Goal: Task Accomplishment & Management: Manage account settings

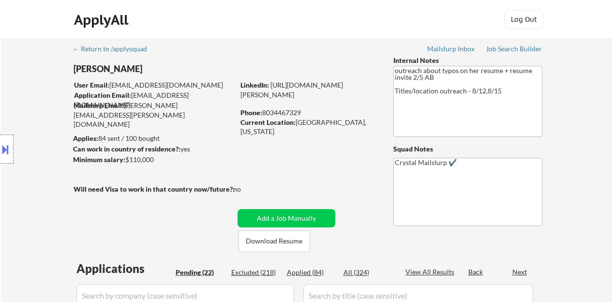
select select ""pending""
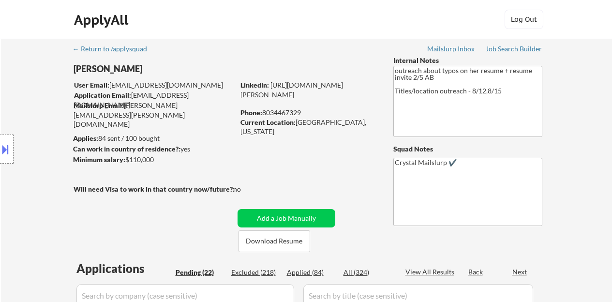
select select ""pending""
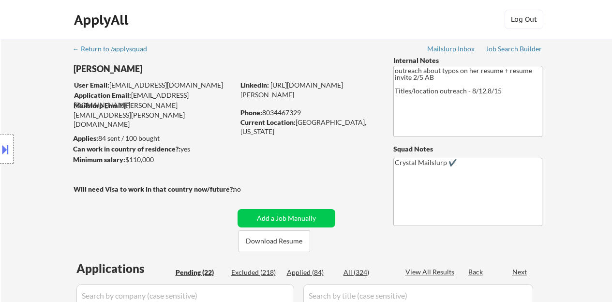
select select ""pending""
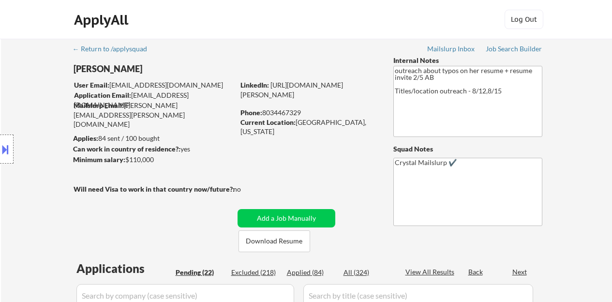
select select ""pending""
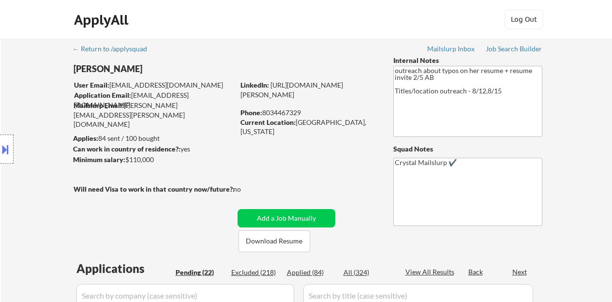
select select ""pending""
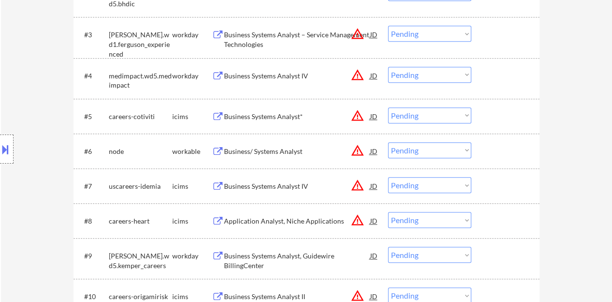
scroll to position [290, 0]
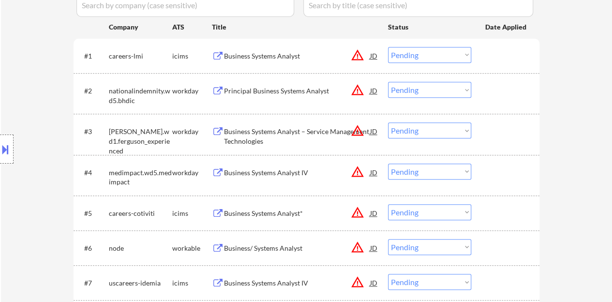
click at [247, 87] on div "Principal Business Systems Analyst" at bounding box center [297, 91] width 146 height 10
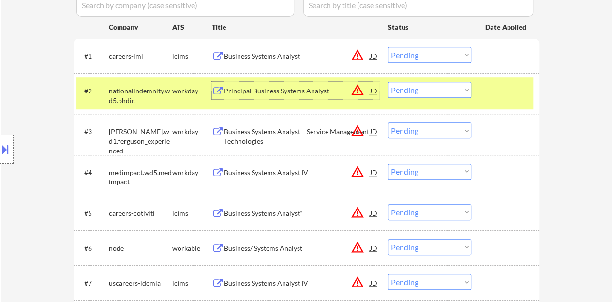
click at [444, 89] on select "Choose an option... Pending Applied Excluded (Questions) Excluded (Expired) Exc…" at bounding box center [429, 90] width 83 height 16
click at [388, 82] on select "Choose an option... Pending Applied Excluded (Questions) Excluded (Expired) Exc…" at bounding box center [429, 90] width 83 height 16
select select ""pending""
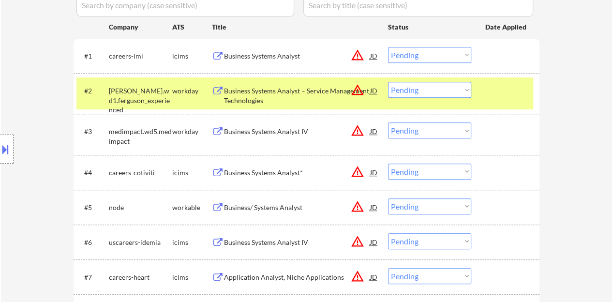
click at [491, 98] on div at bounding box center [506, 90] width 43 height 17
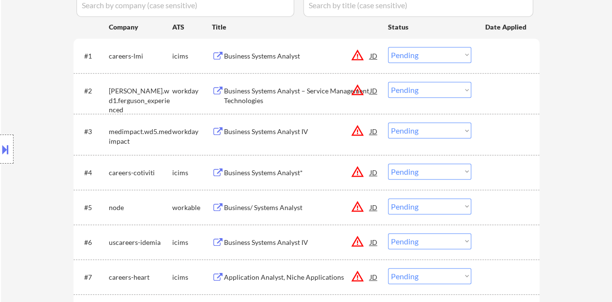
scroll to position [339, 0]
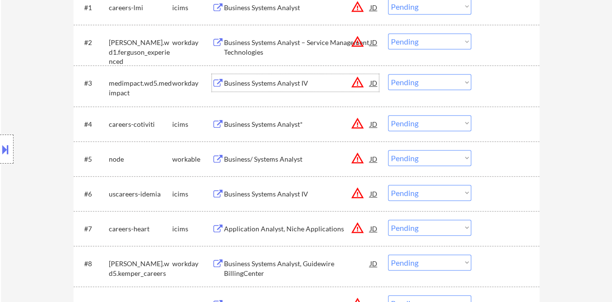
click at [248, 86] on div "Business Systems Analyst IV" at bounding box center [297, 83] width 146 height 10
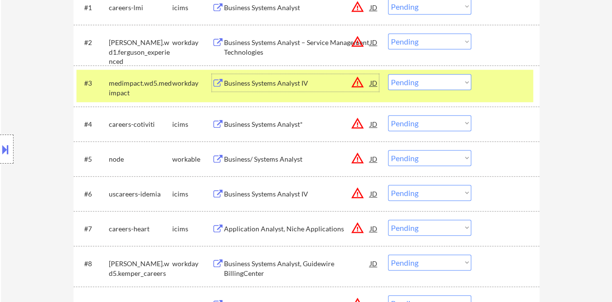
click at [448, 92] on div "#3 medimpact.wd5.medimpact workday Business Systems Analyst IV JD warning_amber…" at bounding box center [304, 86] width 457 height 32
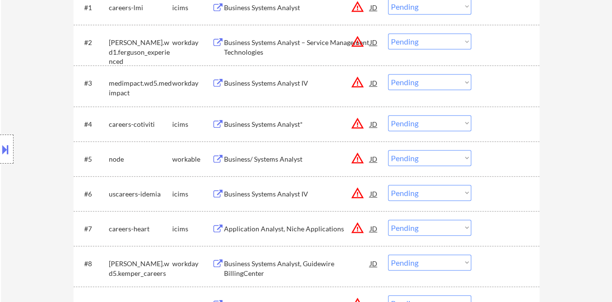
click at [436, 85] on select "Choose an option... Pending Applied Excluded (Questions) Excluded (Expired) Exc…" at bounding box center [429, 82] width 83 height 16
click at [388, 74] on select "Choose an option... Pending Applied Excluded (Questions) Excluded (Expired) Exc…" at bounding box center [429, 82] width 83 height 16
select select ""pending""
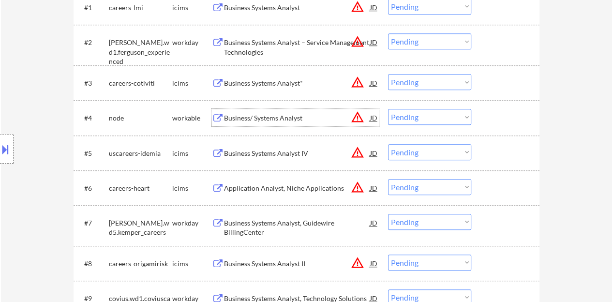
click at [294, 115] on div "Business/ Systems Analyst" at bounding box center [297, 118] width 146 height 10
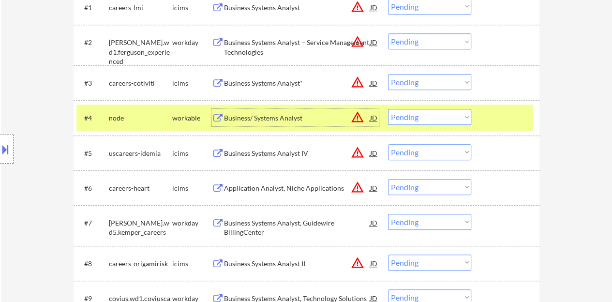
click at [421, 118] on select "Choose an option... Pending Applied Excluded (Questions) Excluded (Expired) Exc…" at bounding box center [429, 117] width 83 height 16
click at [388, 109] on select "Choose an option... Pending Applied Excluded (Questions) Excluded (Expired) Exc…" at bounding box center [429, 117] width 83 height 16
select select ""pending""
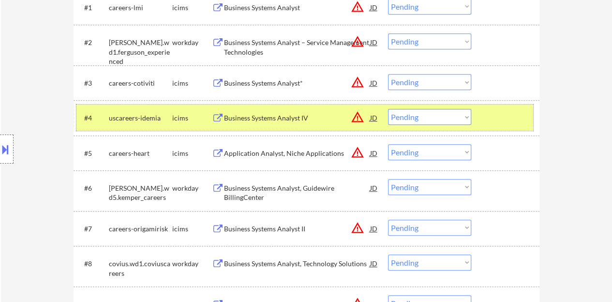
click at [523, 125] on div at bounding box center [506, 117] width 43 height 17
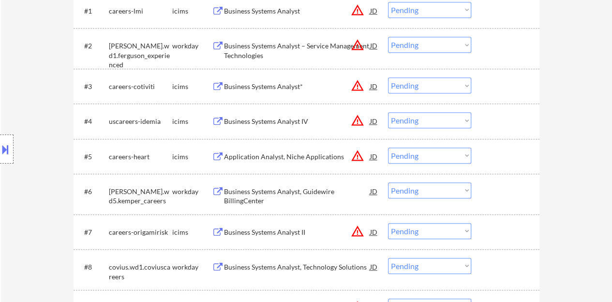
scroll to position [290, 0]
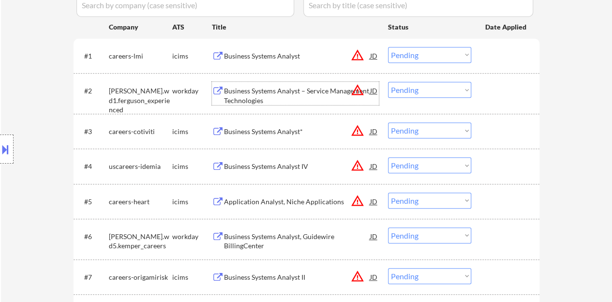
click at [277, 92] on div "Business Systems Analyst – Service Management Technologies" at bounding box center [297, 95] width 146 height 19
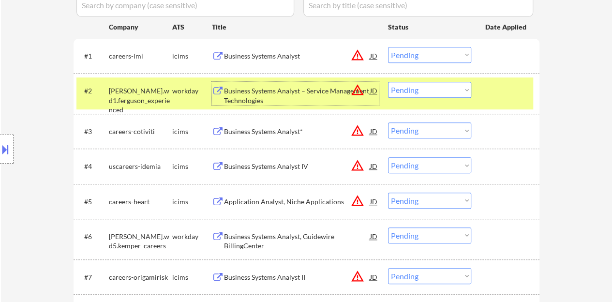
click at [417, 88] on select "Choose an option... Pending Applied Excluded (Questions) Excluded (Expired) Exc…" at bounding box center [429, 90] width 83 height 16
click at [459, 94] on select "Choose an option... Pending Applied Excluded (Questions) Excluded (Expired) Exc…" at bounding box center [429, 90] width 83 height 16
click at [388, 82] on select "Choose an option... Pending Applied Excluded (Questions) Excluded (Expired) Exc…" at bounding box center [429, 90] width 83 height 16
select select ""pending""
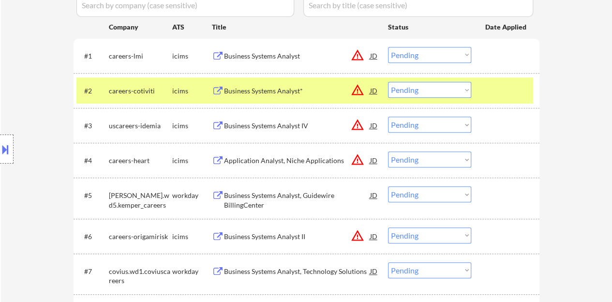
click at [489, 100] on div "#2 careers-cotiviti icims Business Systems Analyst* JD warning_amber Choose an …" at bounding box center [304, 90] width 457 height 26
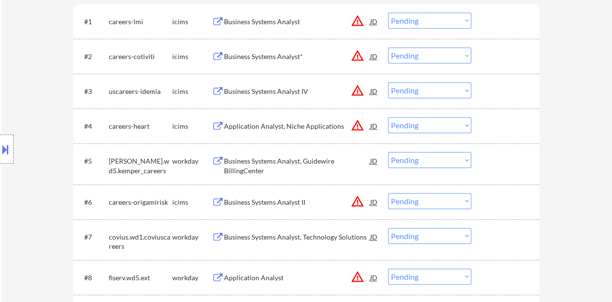
scroll to position [339, 0]
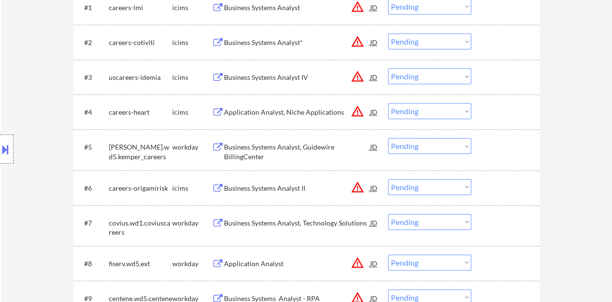
click at [287, 150] on div "Business Systems Analyst, Guidewire BillingCenter" at bounding box center [297, 151] width 146 height 19
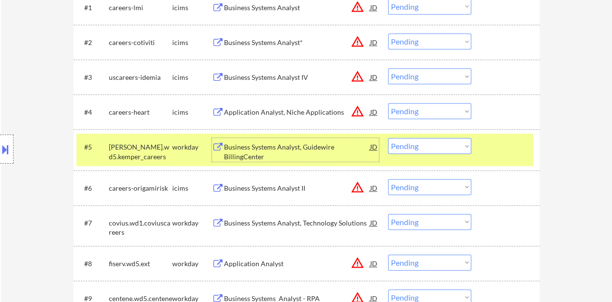
click at [432, 142] on select "Choose an option... Pending Applied Excluded (Questions) Excluded (Expired) Exc…" at bounding box center [429, 146] width 83 height 16
click at [388, 138] on select "Choose an option... Pending Applied Excluded (Questions) Excluded (Expired) Exc…" at bounding box center [429, 146] width 83 height 16
select select ""pending""
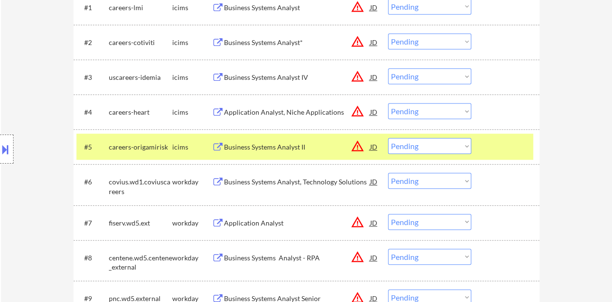
click at [507, 147] on div at bounding box center [506, 146] width 43 height 17
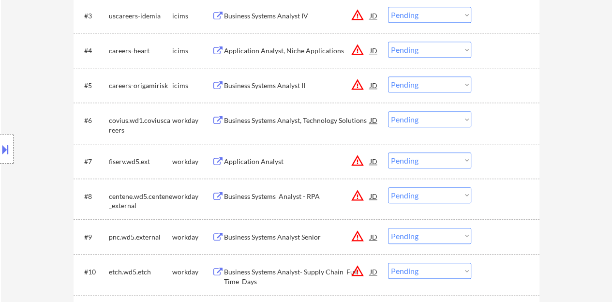
scroll to position [387, 0]
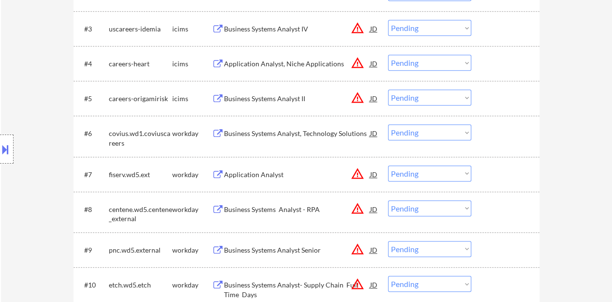
click at [309, 129] on div "Business Systems Analyst, Technology Solutions" at bounding box center [297, 134] width 146 height 10
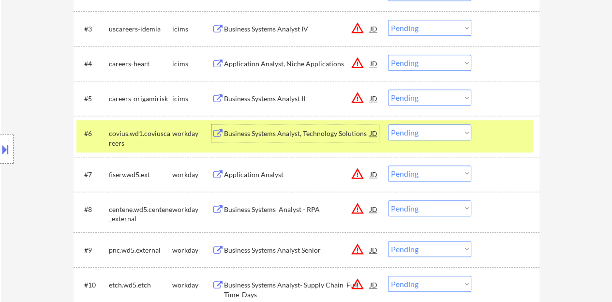
click at [470, 136] on select "Choose an option... Pending Applied Excluded (Questions) Excluded (Expired) Exc…" at bounding box center [429, 132] width 83 height 16
click at [455, 129] on select "Choose an option... Pending Applied Excluded (Questions) Excluded (Expired) Exc…" at bounding box center [429, 132] width 83 height 16
click at [420, 139] on select "Choose an option... Pending Applied Excluded (Questions) Excluded (Expired) Exc…" at bounding box center [429, 132] width 83 height 16
click at [411, 130] on select "Choose an option... Pending Applied Excluded (Questions) Excluded (Expired) Exc…" at bounding box center [429, 132] width 83 height 16
click at [388, 124] on select "Choose an option... Pending Applied Excluded (Questions) Excluded (Expired) Exc…" at bounding box center [429, 132] width 83 height 16
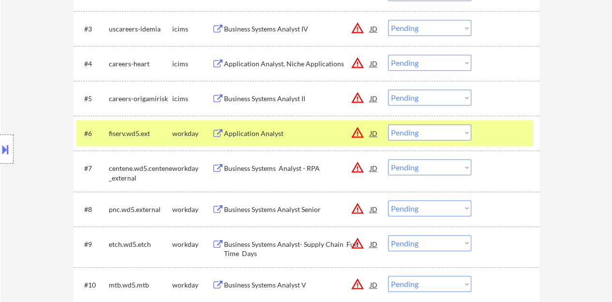
click at [0, 103] on div "Location Inclusions: remote" at bounding box center [86, 149] width 173 height 179
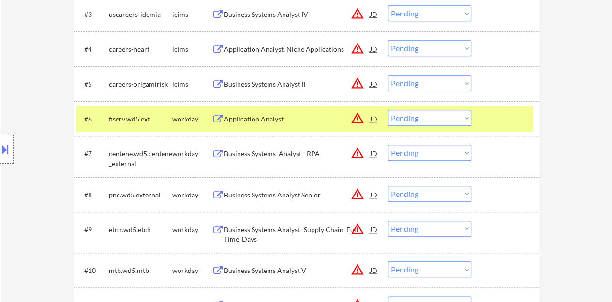
scroll to position [435, 0]
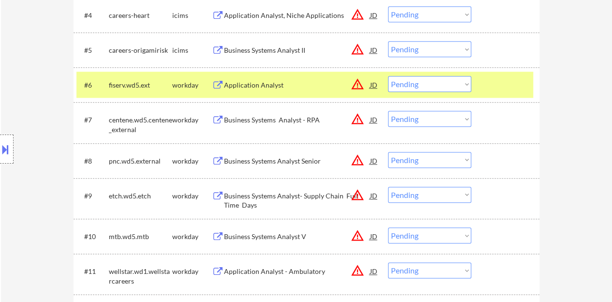
click at [511, 91] on div at bounding box center [506, 84] width 43 height 17
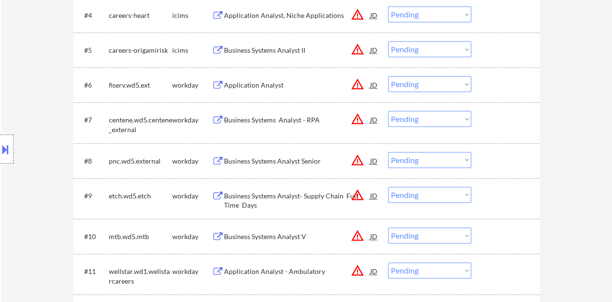
click at [236, 83] on div "Application Analyst" at bounding box center [297, 85] width 146 height 10
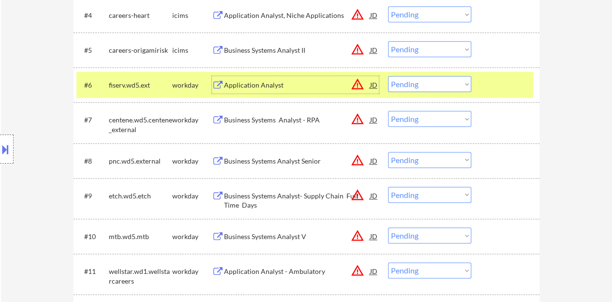
click at [406, 87] on select "Choose an option... Pending Applied Excluded (Questions) Excluded (Expired) Exc…" at bounding box center [429, 84] width 83 height 16
click at [443, 84] on select "Choose an option... Pending Applied Excluded (Questions) Excluded (Expired) Exc…" at bounding box center [429, 84] width 83 height 16
click at [388, 76] on select "Choose an option... Pending Applied Excluded (Questions) Excluded (Expired) Exc…" at bounding box center [429, 84] width 83 height 16
select select ""pending""
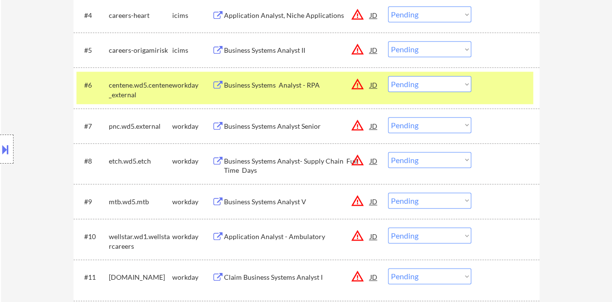
click at [483, 89] on div "#6 centene.wd5.centene_external workday Business Systems Analyst - RPA JD warni…" at bounding box center [304, 88] width 457 height 32
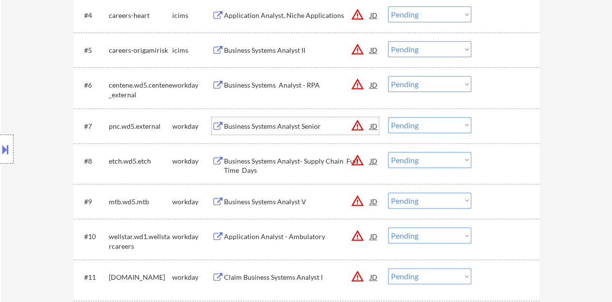
click at [271, 127] on div "Business Systems Analyst Senior" at bounding box center [297, 126] width 146 height 10
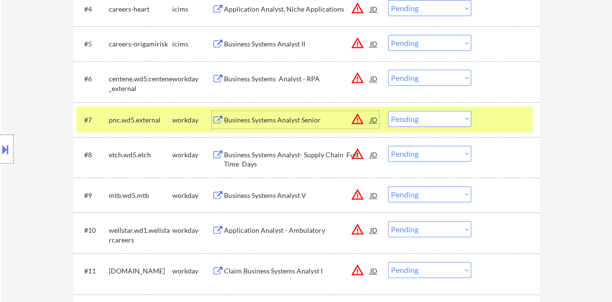
scroll to position [484, 0]
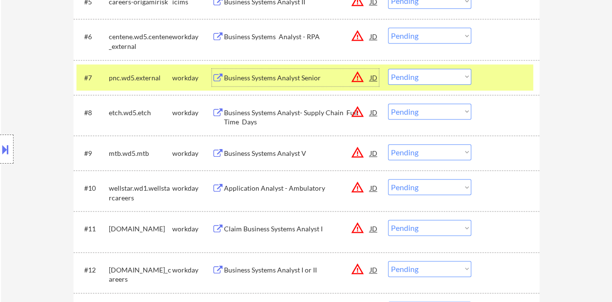
click at [450, 71] on select "Choose an option... Pending Applied Excluded (Questions) Excluded (Expired) Exc…" at bounding box center [429, 77] width 83 height 16
click at [388, 69] on select "Choose an option... Pending Applied Excluded (Questions) Excluded (Expired) Exc…" at bounding box center [429, 77] width 83 height 16
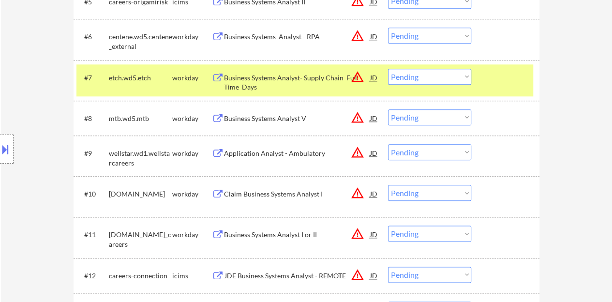
click at [316, 77] on div "Business Systems Analyst- Supply Chain Full Time Days" at bounding box center [297, 82] width 146 height 19
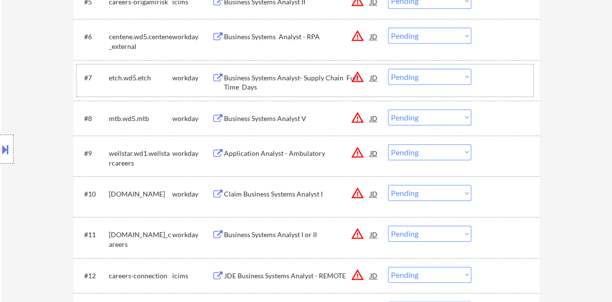
click at [514, 85] on div at bounding box center [506, 77] width 43 height 17
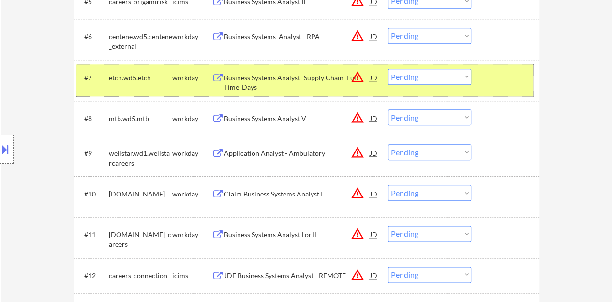
click at [418, 75] on select "Choose an option... Pending Applied Excluded (Questions) Excluded (Expired) Exc…" at bounding box center [429, 77] width 83 height 16
click at [388, 69] on select "Choose an option... Pending Applied Excluded (Questions) Excluded (Expired) Exc…" at bounding box center [429, 77] width 83 height 16
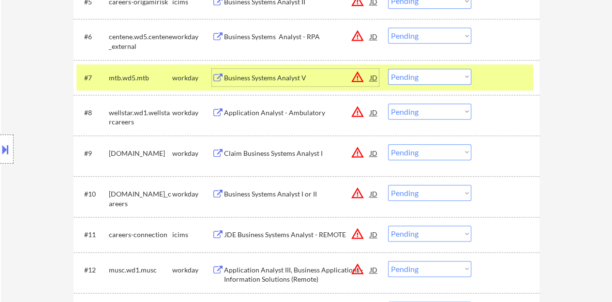
click at [271, 75] on div "Business Systems Analyst V" at bounding box center [297, 78] width 146 height 10
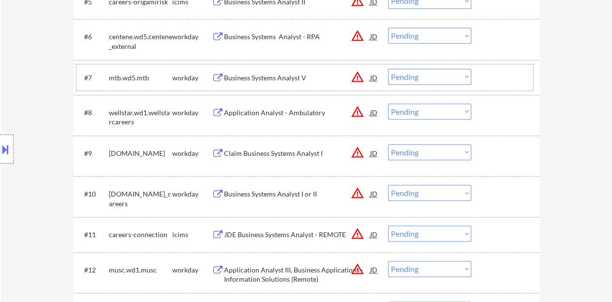
click at [505, 74] on div at bounding box center [506, 77] width 43 height 17
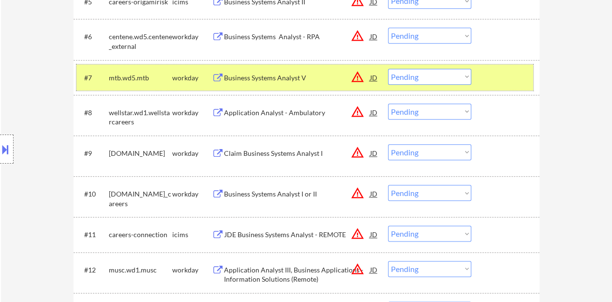
click at [427, 83] on select "Choose an option... Pending Applied Excluded (Questions) Excluded (Expired) Exc…" at bounding box center [429, 77] width 83 height 16
click at [388, 69] on select "Choose an option... Pending Applied Excluded (Questions) Excluded (Expired) Exc…" at bounding box center [429, 77] width 83 height 16
select select ""pending""
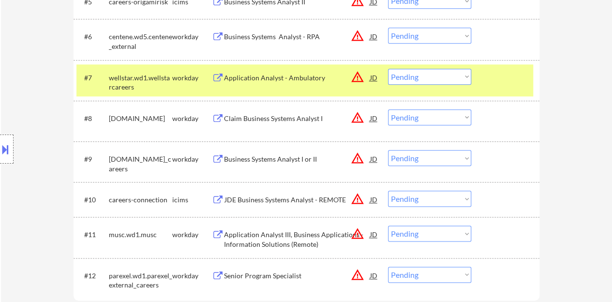
click at [510, 84] on div at bounding box center [506, 77] width 43 height 17
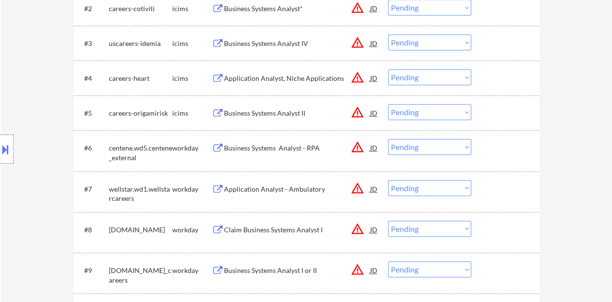
scroll to position [387, 0]
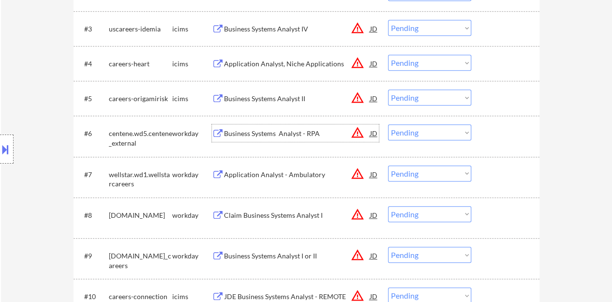
click at [282, 129] on div "Business Systems Analyst - RPA" at bounding box center [297, 134] width 146 height 10
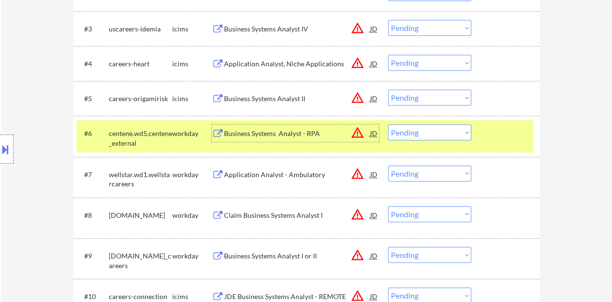
click at [447, 136] on select "Choose an option... Pending Applied Excluded (Questions) Excluded (Expired) Exc…" at bounding box center [429, 132] width 83 height 16
click at [388, 124] on select "Choose an option... Pending Applied Excluded (Questions) Excluded (Expired) Exc…" at bounding box center [429, 132] width 83 height 16
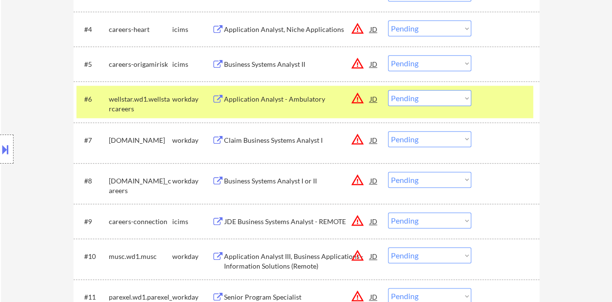
scroll to position [435, 0]
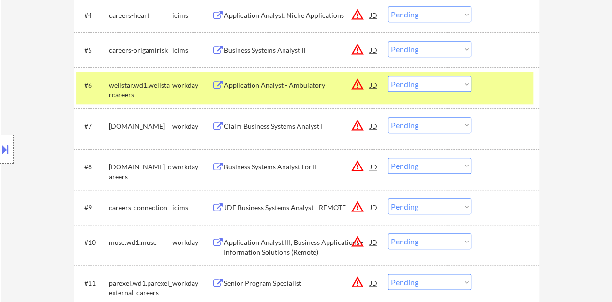
click at [278, 82] on div "Application Analyst - Ambulatory" at bounding box center [297, 85] width 146 height 10
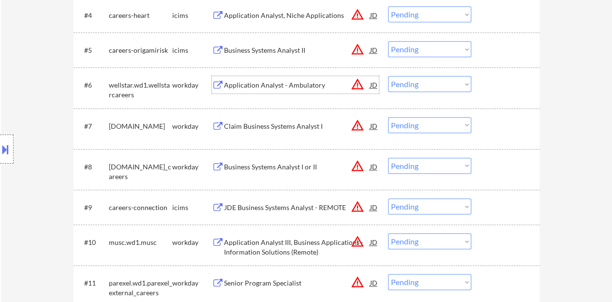
click at [489, 84] on div at bounding box center [506, 84] width 43 height 17
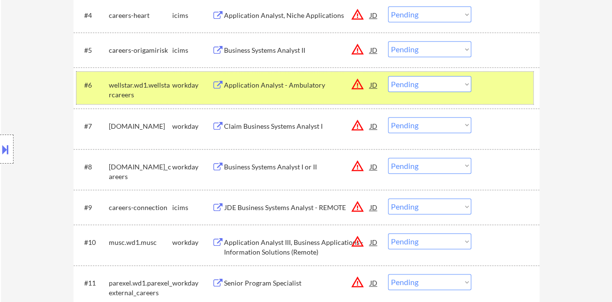
click at [424, 95] on div "#6 wellstar.wd1.wellstarcareers workday Application Analyst - Ambulatory JD war…" at bounding box center [304, 88] width 457 height 32
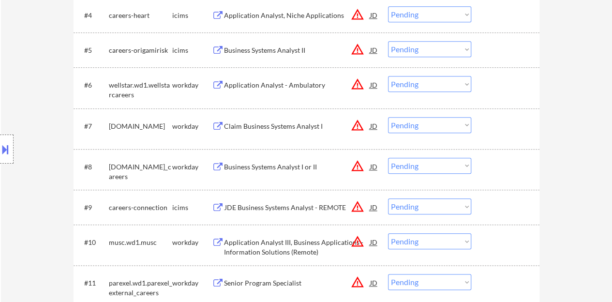
click at [418, 89] on select "Choose an option... Pending Applied Excluded (Questions) Excluded (Expired) Exc…" at bounding box center [429, 84] width 83 height 16
click at [388, 76] on select "Choose an option... Pending Applied Excluded (Questions) Excluded (Expired) Exc…" at bounding box center [429, 84] width 83 height 16
select select ""pending""
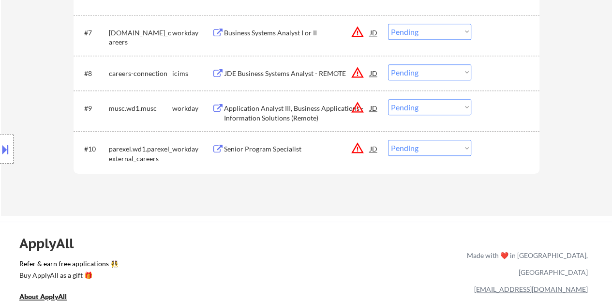
scroll to position [532, 0]
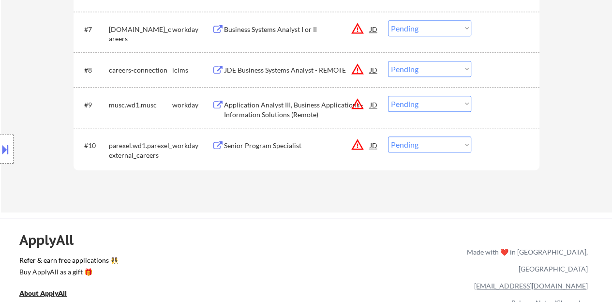
click at [282, 146] on div "Senior Program Specialist" at bounding box center [297, 146] width 146 height 10
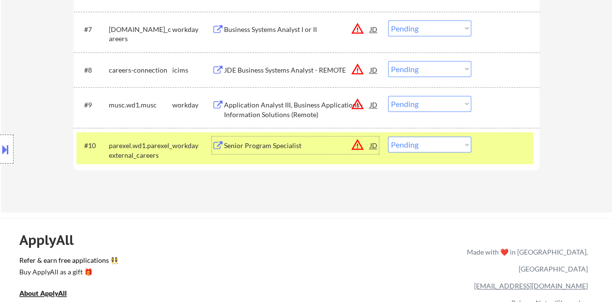
click at [434, 138] on select "Choose an option... Pending Applied Excluded (Questions) Excluded (Expired) Exc…" at bounding box center [429, 144] width 83 height 16
select select ""excluded__bad_match_""
click at [388, 136] on select "Choose an option... Pending Applied Excluded (Questions) Excluded (Expired) Exc…" at bounding box center [429, 144] width 83 height 16
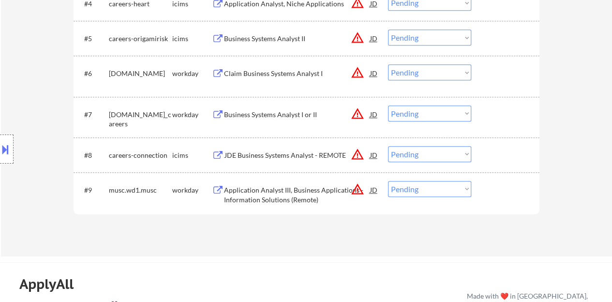
scroll to position [435, 0]
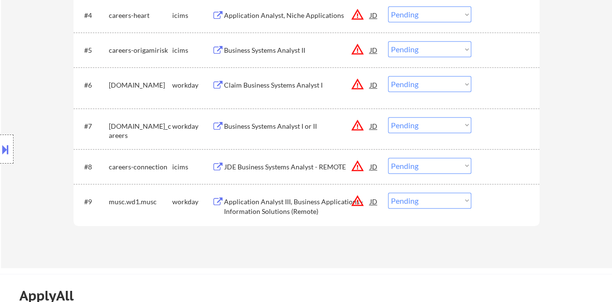
click at [284, 85] on div "Claim Business Systems Analyst I" at bounding box center [297, 85] width 146 height 10
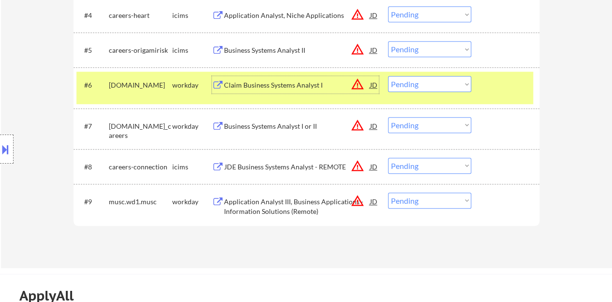
click at [461, 80] on select "Choose an option... Pending Applied Excluded (Questions) Excluded (Expired) Exc…" at bounding box center [429, 84] width 83 height 16
click at [388, 76] on select "Choose an option... Pending Applied Excluded (Questions) Excluded (Expired) Exc…" at bounding box center [429, 84] width 83 height 16
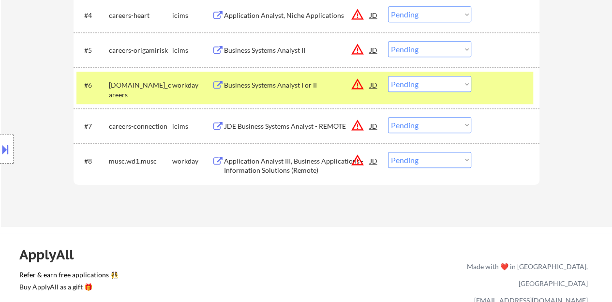
click at [492, 78] on div at bounding box center [506, 84] width 43 height 17
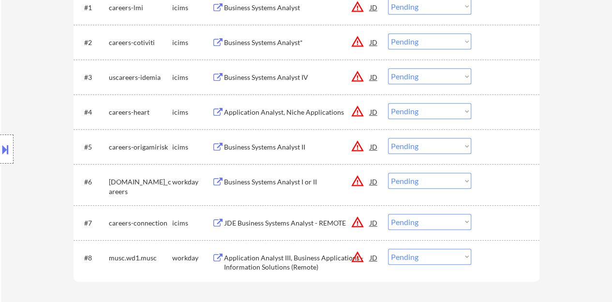
scroll to position [387, 0]
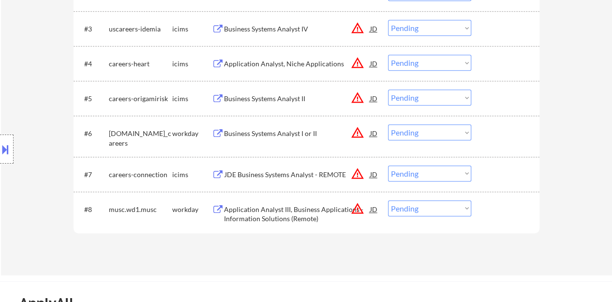
click at [305, 133] on div "Business Systems Analyst I or II" at bounding box center [297, 134] width 146 height 10
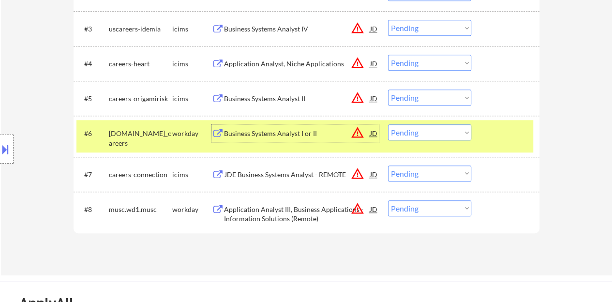
click at [445, 129] on select "Choose an option... Pending Applied Excluded (Questions) Excluded (Expired) Exc…" at bounding box center [429, 132] width 83 height 16
click at [388, 124] on select "Choose an option... Pending Applied Excluded (Questions) Excluded (Expired) Exc…" at bounding box center [429, 132] width 83 height 16
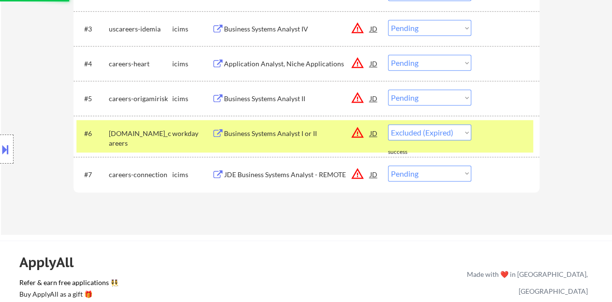
select select ""pending""
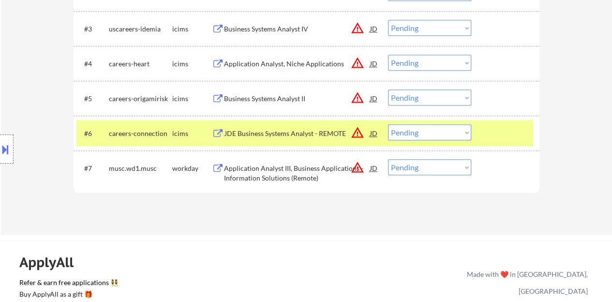
click at [512, 134] on div at bounding box center [506, 132] width 43 height 17
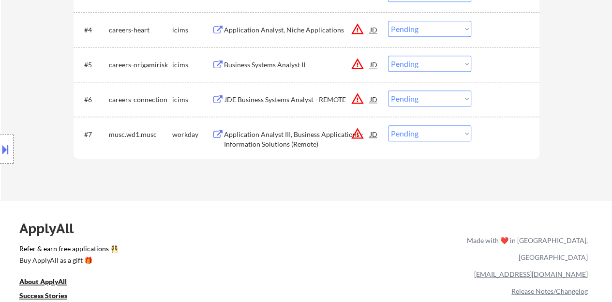
scroll to position [435, 0]
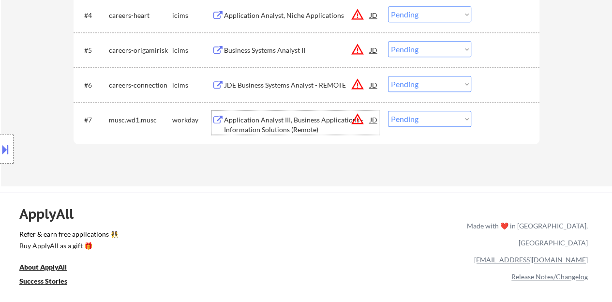
click at [307, 124] on div "Application Analyst III, Business Applications - Information Solutions (Remote)" at bounding box center [297, 124] width 146 height 19
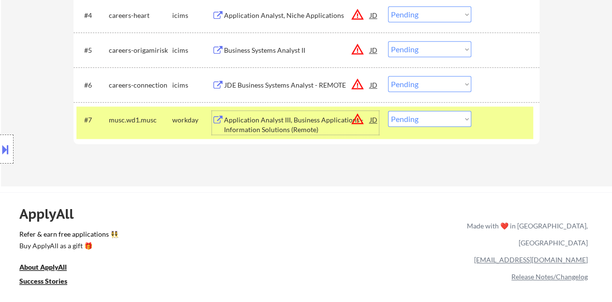
click at [423, 102] on div "#7 musc.wd1.musc workday Application Analyst III, Business Applications - Infor…" at bounding box center [307, 122] width 466 height 41
click at [426, 115] on select "Choose an option... Pending Applied Excluded (Questions) Excluded (Expired) Exc…" at bounding box center [429, 119] width 83 height 16
select select ""excluded""
click at [388, 111] on select "Choose an option... Pending Applied Excluded (Questions) Excluded (Expired) Exc…" at bounding box center [429, 119] width 83 height 16
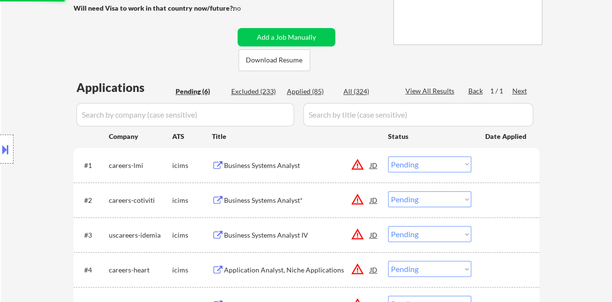
scroll to position [194, 0]
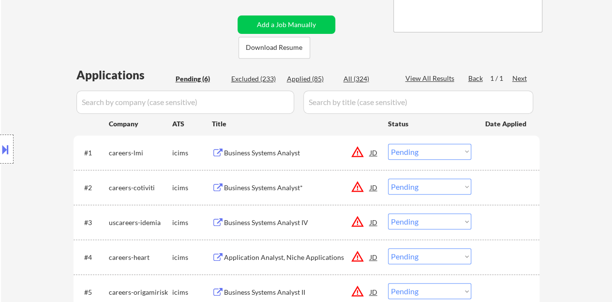
click at [282, 147] on div "Business Systems Analyst" at bounding box center [297, 152] width 146 height 17
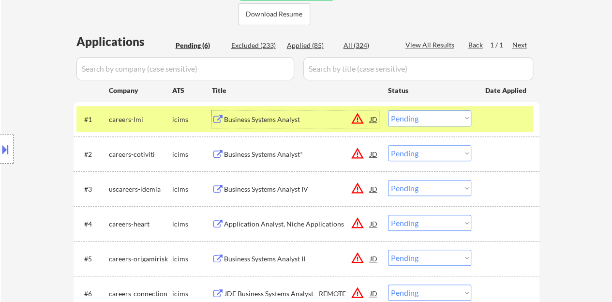
scroll to position [242, 0]
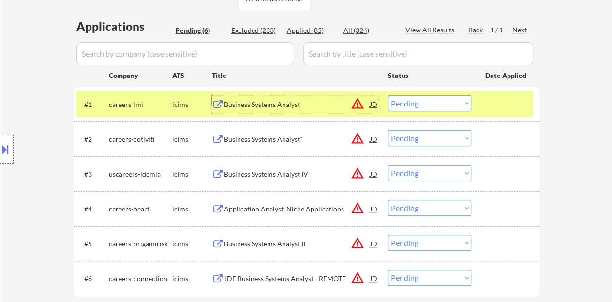
click at [423, 100] on select "Choose an option... Pending Applied Excluded (Questions) Excluded (Expired) Exc…" at bounding box center [429, 103] width 83 height 16
drag, startPoint x: 466, startPoint y: 105, endPoint x: 462, endPoint y: 110, distance: 6.6
click at [466, 105] on select "Choose an option... Pending Applied Excluded (Questions) Excluded (Expired) Exc…" at bounding box center [429, 103] width 83 height 16
click at [388, 95] on select "Choose an option... Pending Applied Excluded (Questions) Excluded (Expired) Exc…" at bounding box center [429, 103] width 83 height 16
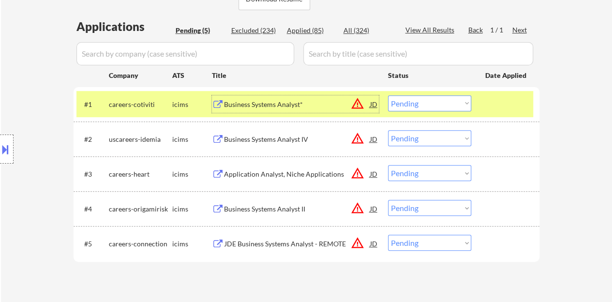
click at [270, 103] on div "Business Systems Analyst*" at bounding box center [297, 105] width 146 height 10
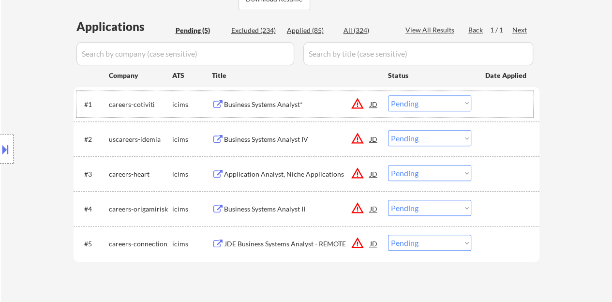
click at [513, 104] on div at bounding box center [506, 103] width 43 height 17
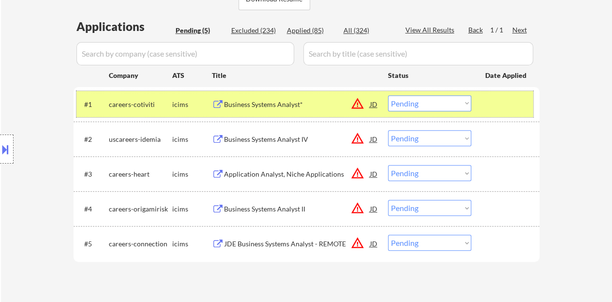
click at [423, 94] on div "#1 careers-cotiviti icims Business Systems Analyst* JD warning_amber Choose an …" at bounding box center [304, 104] width 457 height 26
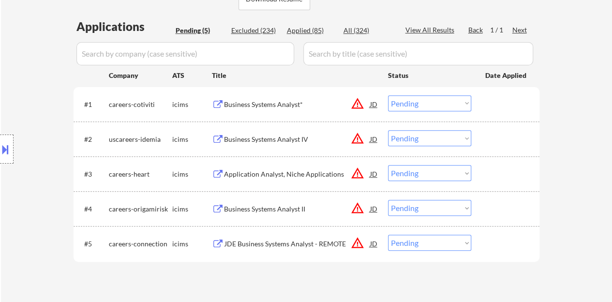
click at [442, 97] on select "Choose an option... Pending Applied Excluded (Questions) Excluded (Expired) Exc…" at bounding box center [429, 103] width 83 height 16
click at [396, 101] on select "Choose an option... Pending Applied Excluded (Questions) Excluded (Expired) Exc…" at bounding box center [429, 103] width 83 height 16
click at [388, 95] on select "Choose an option... Pending Applied Excluded (Questions) Excluded (Expired) Exc…" at bounding box center [429, 103] width 83 height 16
select select ""pending""
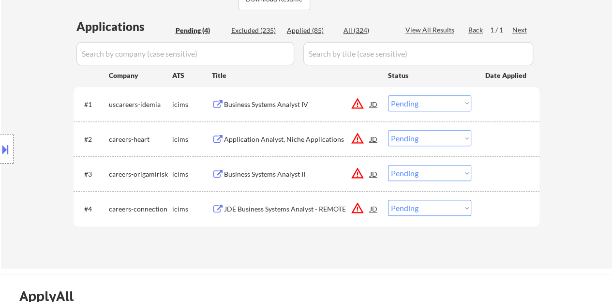
click at [281, 173] on div "Business Systems Analyst II" at bounding box center [297, 174] width 146 height 10
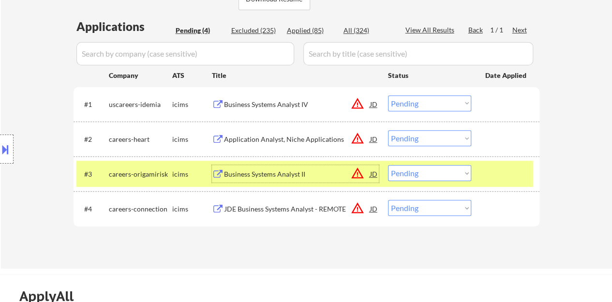
click at [417, 170] on select "Choose an option... Pending Applied Excluded (Questions) Excluded (Expired) Exc…" at bounding box center [429, 173] width 83 height 16
click at [388, 165] on select "Choose an option... Pending Applied Excluded (Questions) Excluded (Expired) Exc…" at bounding box center [429, 173] width 83 height 16
select select ""pending""
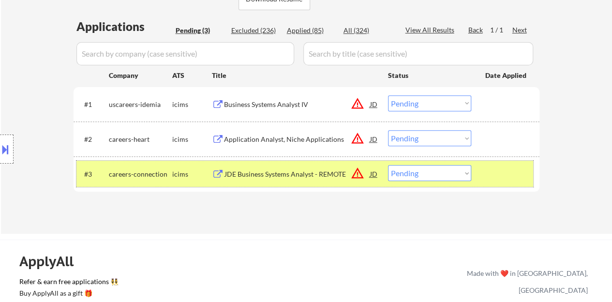
click at [475, 170] on div "#3 careers-connection icims JDE Business Systems Analyst - REMOTE JD warning_am…" at bounding box center [304, 174] width 457 height 26
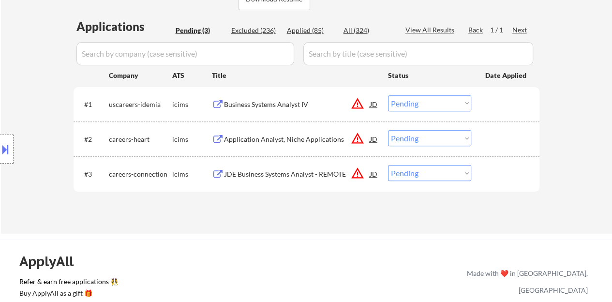
click at [281, 106] on div "Business Systems Analyst IV" at bounding box center [297, 105] width 146 height 10
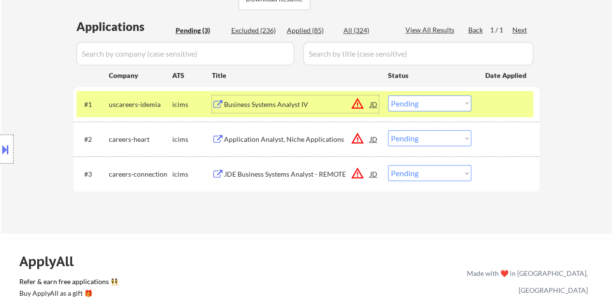
click at [453, 104] on select "Choose an option... Pending Applied Excluded (Questions) Excluded (Expired) Exc…" at bounding box center [429, 103] width 83 height 16
click at [388, 95] on select "Choose an option... Pending Applied Excluded (Questions) Excluded (Expired) Exc…" at bounding box center [429, 103] width 83 height 16
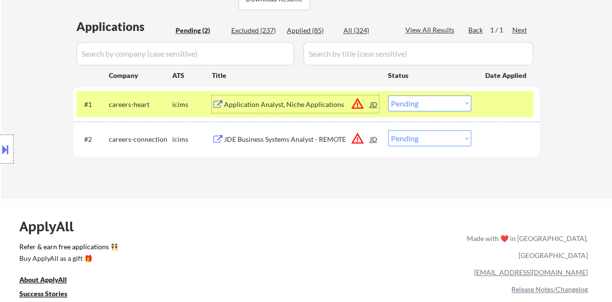
click at [275, 106] on div "Application Analyst, Niche Applications" at bounding box center [297, 105] width 146 height 10
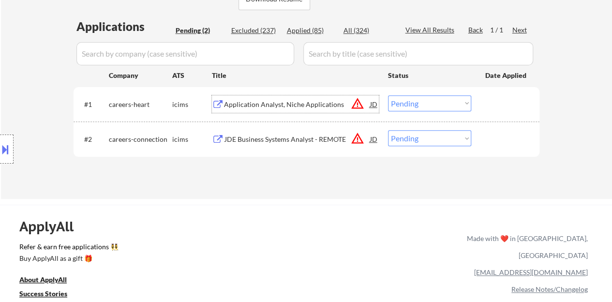
click at [489, 102] on div at bounding box center [506, 103] width 43 height 17
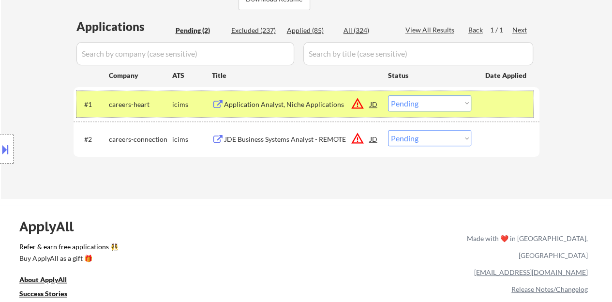
drag, startPoint x: 441, startPoint y: 102, endPoint x: 441, endPoint y: 110, distance: 7.7
click at [441, 102] on select "Choose an option... Pending Applied Excluded (Questions) Excluded (Expired) Exc…" at bounding box center [429, 103] width 83 height 16
click at [388, 95] on select "Choose an option... Pending Applied Excluded (Questions) Excluded (Expired) Exc…" at bounding box center [429, 103] width 83 height 16
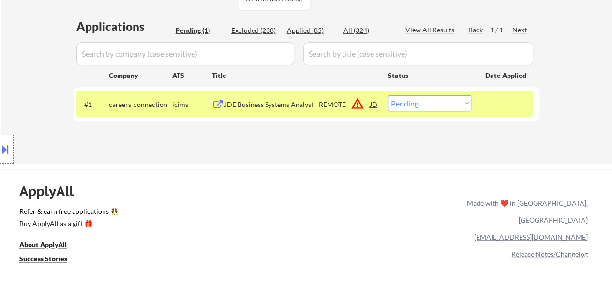
click at [272, 103] on div "JDE Business Systems Analyst - REMOTE" at bounding box center [297, 105] width 146 height 10
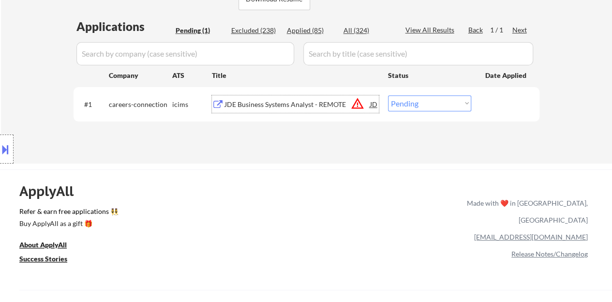
click at [432, 91] on div "#1 careers-connection icims JDE Business Systems Analyst - REMOTE JD warning_am…" at bounding box center [304, 104] width 457 height 26
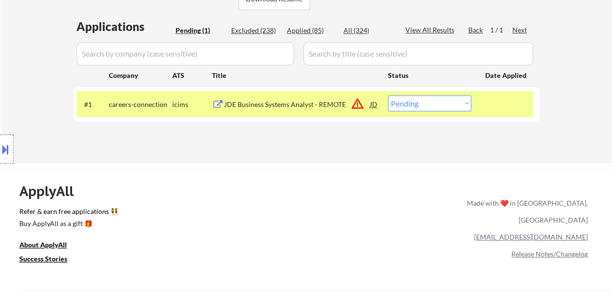
click at [432, 94] on div "#1 careers-connection icims JDE Business Systems Analyst - REMOTE JD warning_am…" at bounding box center [304, 104] width 457 height 26
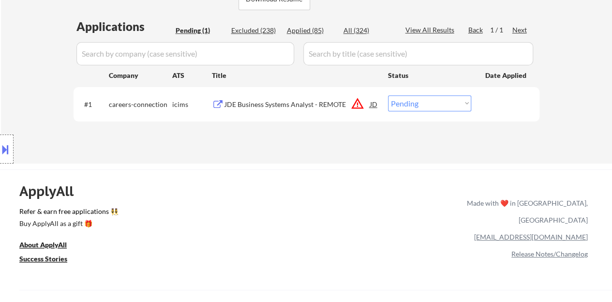
click at [429, 104] on select "Choose an option... Pending Applied Excluded (Questions) Excluded (Expired) Exc…" at bounding box center [429, 103] width 83 height 16
select select ""excluded__bad_match_""
click at [388, 95] on select "Choose an option... Pending Applied Excluded (Questions) Excluded (Expired) Exc…" at bounding box center [429, 103] width 83 height 16
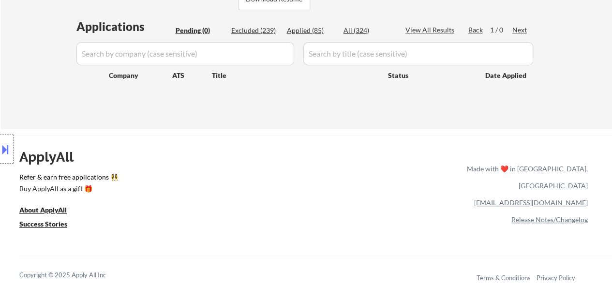
click at [359, 100] on div "Applications Pending (0) Excluded (239) Applied (85) All (324) View All Results…" at bounding box center [307, 64] width 466 height 92
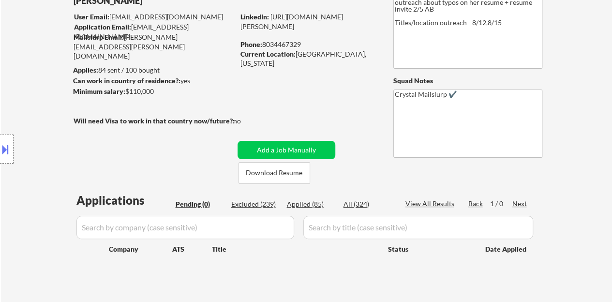
scroll to position [97, 0]
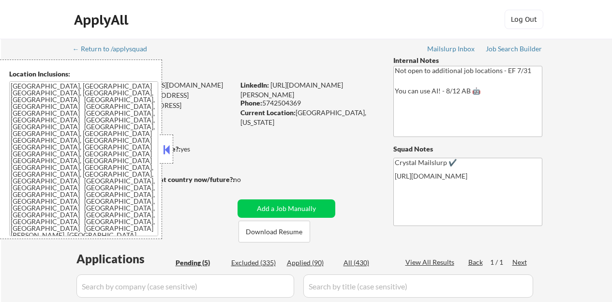
select select ""pending""
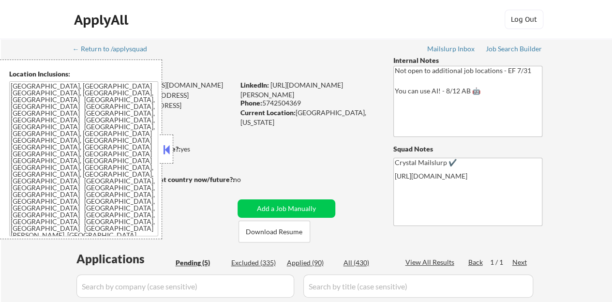
scroll to position [48, 0]
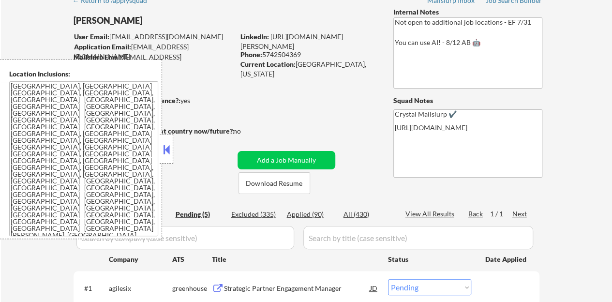
click at [169, 146] on button at bounding box center [166, 149] width 11 height 15
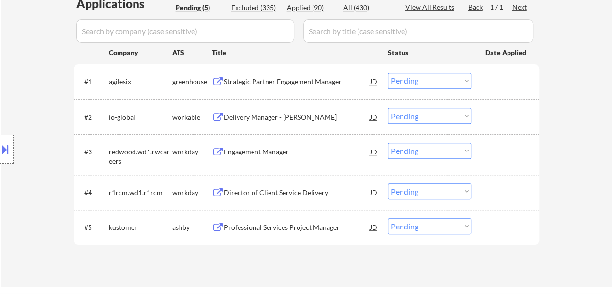
scroll to position [242, 0]
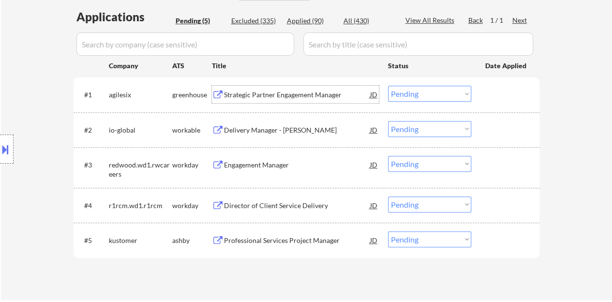
click at [284, 97] on div "Strategic Partner Engagement Manager" at bounding box center [297, 95] width 146 height 10
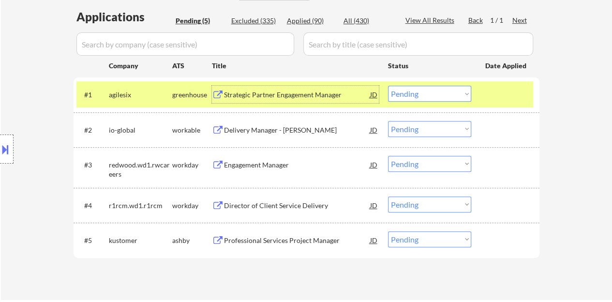
click at [415, 90] on select "Choose an option... Pending Applied Excluded (Questions) Excluded (Expired) Exc…" at bounding box center [429, 94] width 83 height 16
click at [388, 86] on select "Choose an option... Pending Applied Excluded (Questions) Excluded (Expired) Exc…" at bounding box center [429, 94] width 83 height 16
select select ""pending""
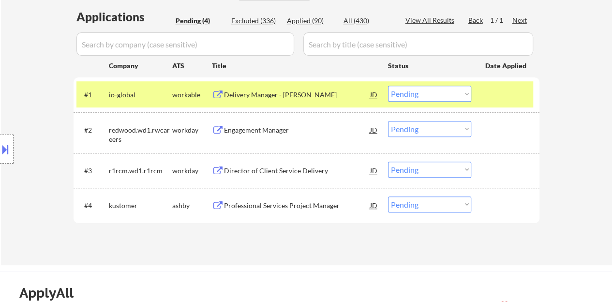
click at [517, 96] on div at bounding box center [506, 94] width 43 height 17
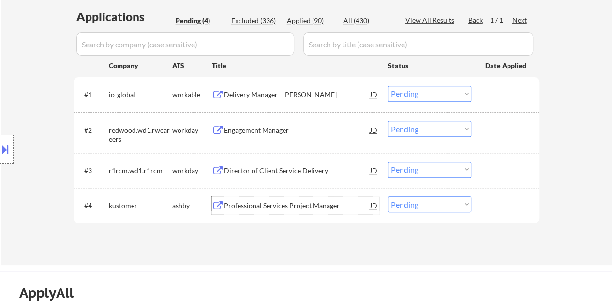
click at [268, 201] on div "Professional Services Project Manager" at bounding box center [297, 206] width 146 height 10
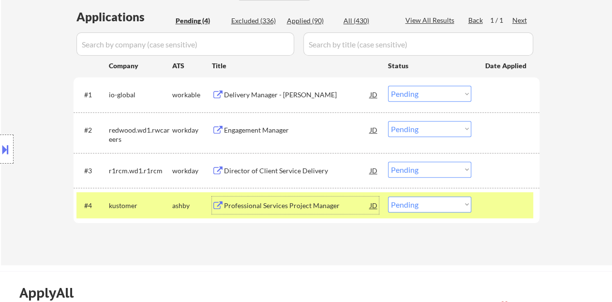
click at [441, 204] on select "Choose an option... Pending Applied Excluded (Questions) Excluded (Expired) Exc…" at bounding box center [429, 204] width 83 height 16
select select ""excluded__bad_match_""
click at [388, 196] on select "Choose an option... Pending Applied Excluded (Questions) Excluded (Expired) Exc…" at bounding box center [429, 204] width 83 height 16
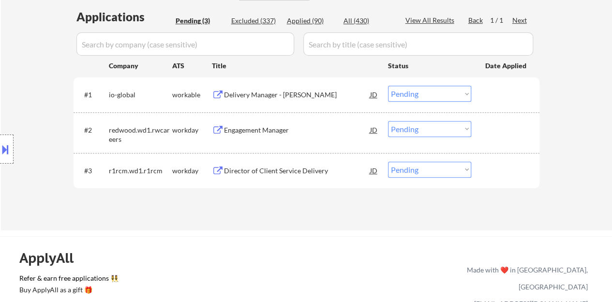
click at [259, 95] on div "Delivery Manager - Voltaire" at bounding box center [297, 95] width 146 height 10
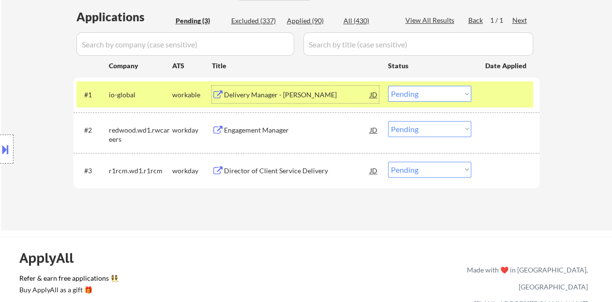
click at [403, 96] on select "Choose an option... Pending Applied Excluded (Questions) Excluded (Expired) Exc…" at bounding box center [429, 94] width 83 height 16
click at [388, 86] on select "Choose an option... Pending Applied Excluded (Questions) Excluded (Expired) Exc…" at bounding box center [429, 94] width 83 height 16
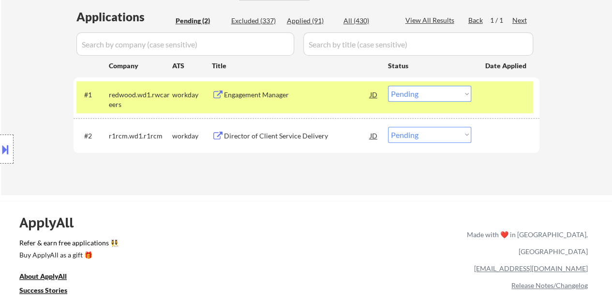
click at [252, 94] on div "Engagement Manager" at bounding box center [297, 95] width 146 height 10
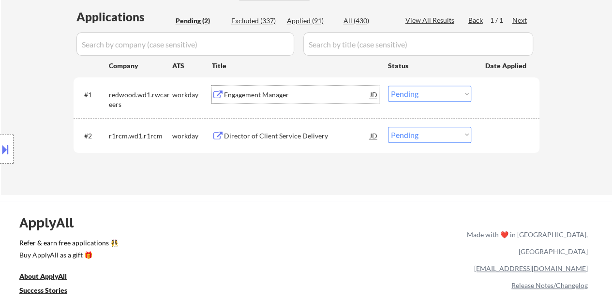
click at [513, 97] on div at bounding box center [506, 94] width 43 height 17
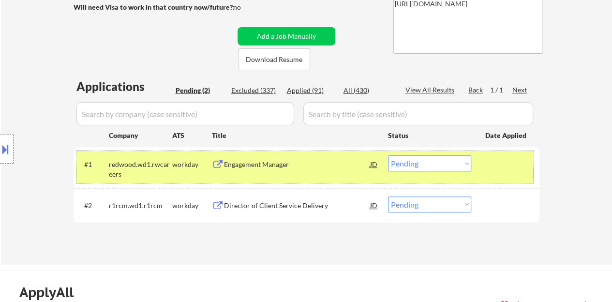
scroll to position [194, 0]
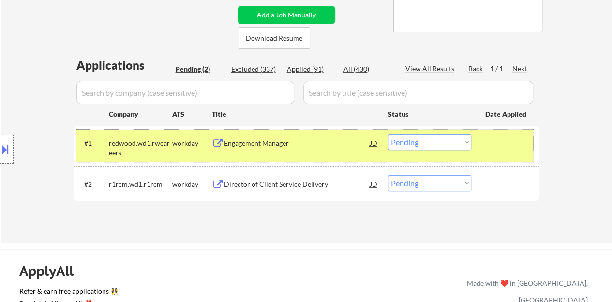
click at [428, 134] on select "Choose an option... Pending Applied Excluded (Questions) Excluded (Expired) Exc…" at bounding box center [429, 142] width 83 height 16
click at [388, 134] on select "Choose an option... Pending Applied Excluded (Questions) Excluded (Expired) Exc…" at bounding box center [429, 142] width 83 height 16
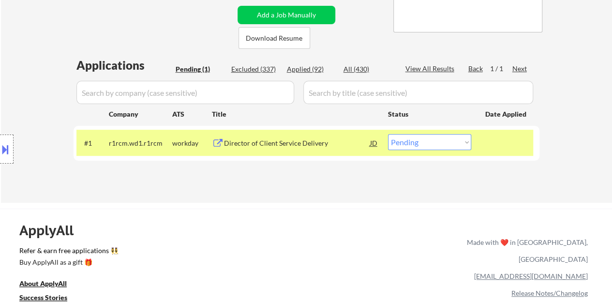
click at [318, 142] on div "Director of Client Service Delivery" at bounding box center [297, 143] width 146 height 10
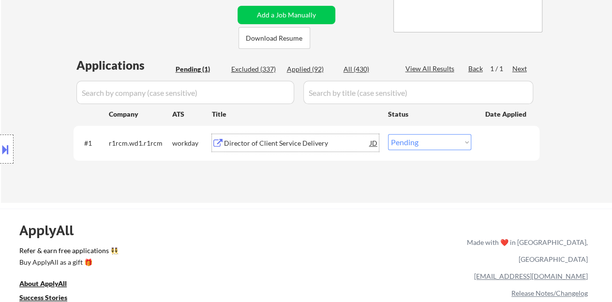
click at [484, 137] on div "#1 r1rcm.wd1.r1rcm workday Director of Client Service Delivery JD Choose an opt…" at bounding box center [304, 143] width 457 height 26
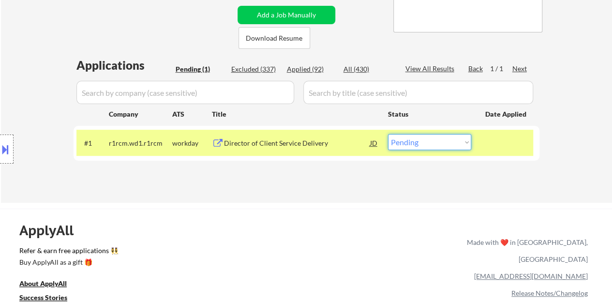
drag, startPoint x: 447, startPoint y: 142, endPoint x: 452, endPoint y: 149, distance: 8.6
click at [447, 142] on select "Choose an option... Pending Applied Excluded (Questions) Excluded (Expired) Exc…" at bounding box center [429, 142] width 83 height 16
select select ""excluded__salary_""
click at [388, 134] on select "Choose an option... Pending Applied Excluded (Questions) Excluded (Expired) Exc…" at bounding box center [429, 142] width 83 height 16
click at [380, 37] on div "← Return to /applysquad Mailslurp Inbox Job Search Builder Lamya Tawfic User Em…" at bounding box center [306, 20] width 483 height 350
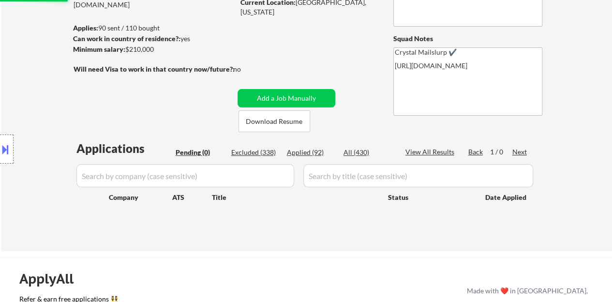
scroll to position [97, 0]
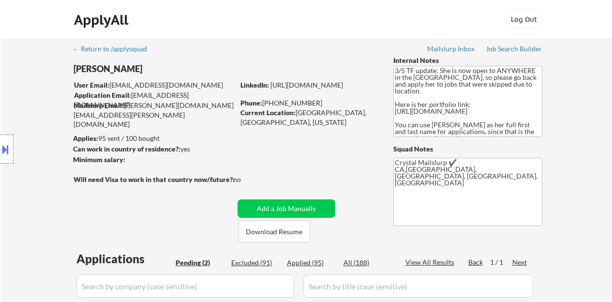
select select ""pending""
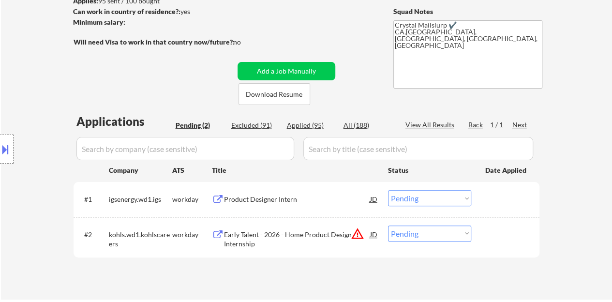
scroll to position [194, 0]
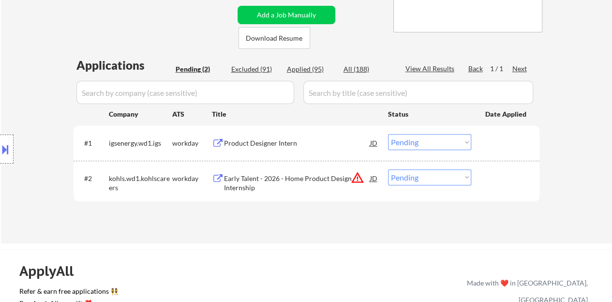
click at [255, 143] on div "Product Designer Intern" at bounding box center [297, 143] width 146 height 10
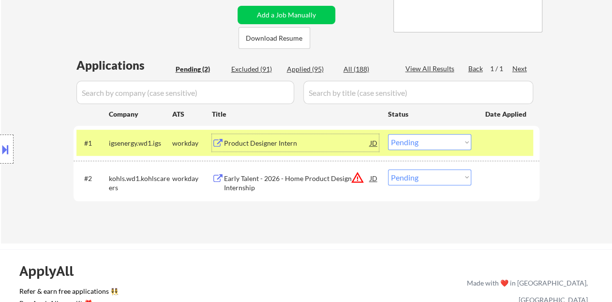
click at [405, 144] on select "Choose an option... Pending Applied Excluded (Questions) Excluded (Expired) Exc…" at bounding box center [429, 142] width 83 height 16
click at [388, 134] on select "Choose an option... Pending Applied Excluded (Questions) Excluded (Expired) Exc…" at bounding box center [429, 142] width 83 height 16
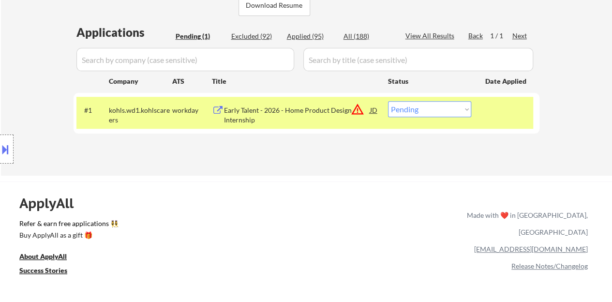
scroll to position [242, 0]
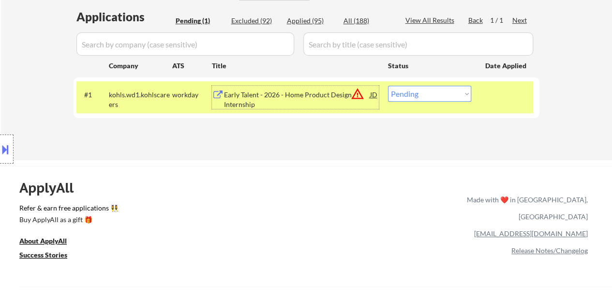
click at [298, 94] on div "Early Talent - 2026 - Home Product Design Internship" at bounding box center [297, 99] width 146 height 19
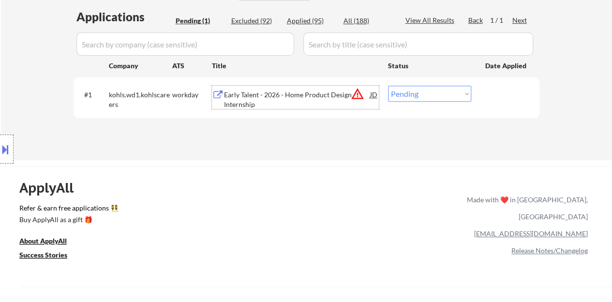
click at [416, 98] on select "Choose an option... Pending Applied Excluded (Questions) Excluded (Expired) Exc…" at bounding box center [429, 94] width 83 height 16
select select ""excluded__expired_""
click at [388, 86] on select "Choose an option... Pending Applied Excluded (Questions) Excluded (Expired) Exc…" at bounding box center [429, 94] width 83 height 16
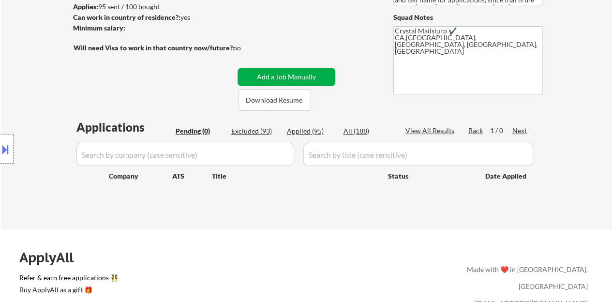
scroll to position [145, 0]
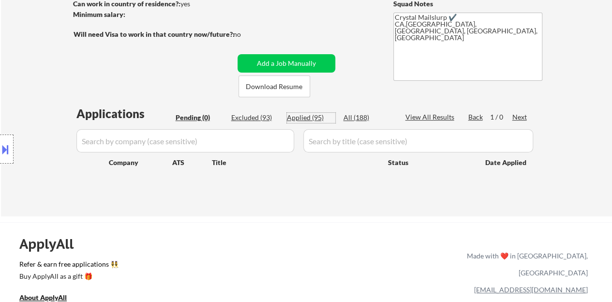
click at [319, 117] on div "Applied (95)" at bounding box center [311, 118] width 48 height 10
click at [308, 22] on div "← Return to /applysquad Mailslurp Inbox Job Search Builder [PERSON_NAME] User E…" at bounding box center [306, 51] width 483 height 315
click at [304, 21] on div "← Return to /applysquad Mailslurp Inbox Job Search Builder [PERSON_NAME] User E…" at bounding box center [306, 51] width 483 height 315
select select ""applied""
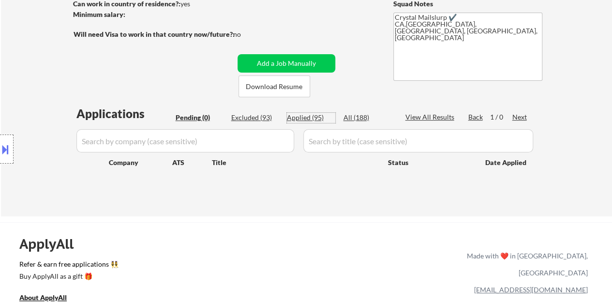
select select ""applied""
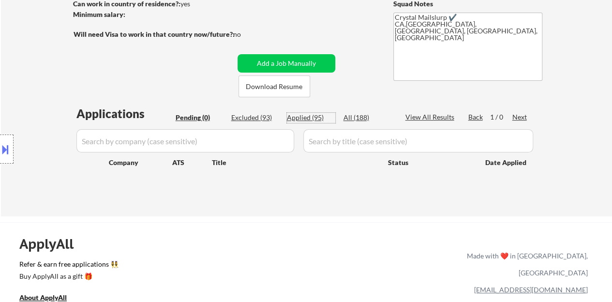
select select ""applied""
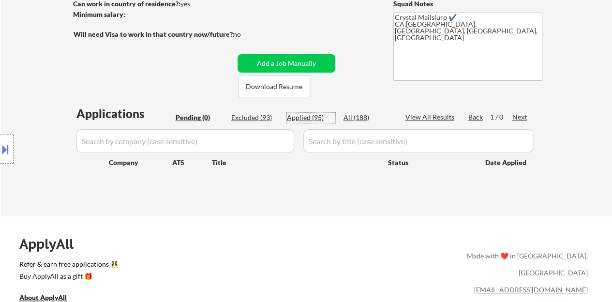
select select ""applied""
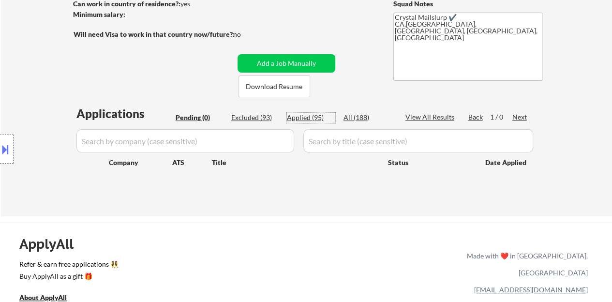
select select ""applied""
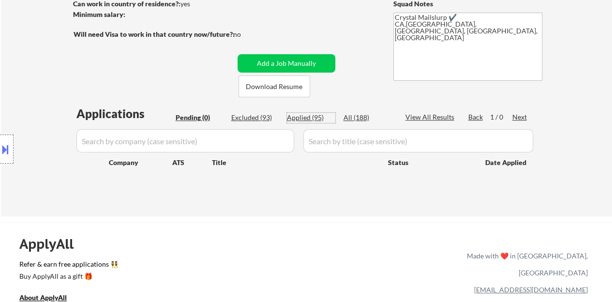
select select ""applied""
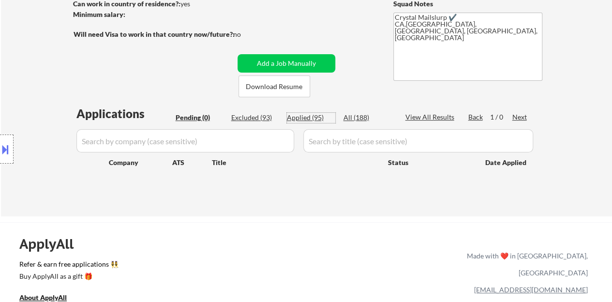
select select ""applied""
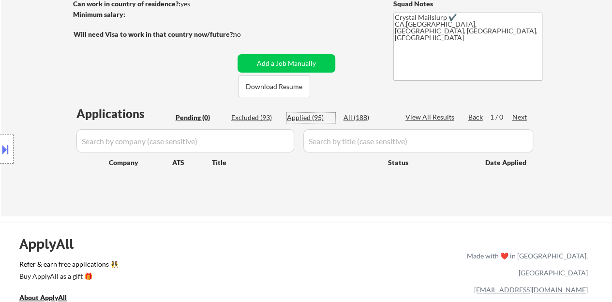
select select ""applied""
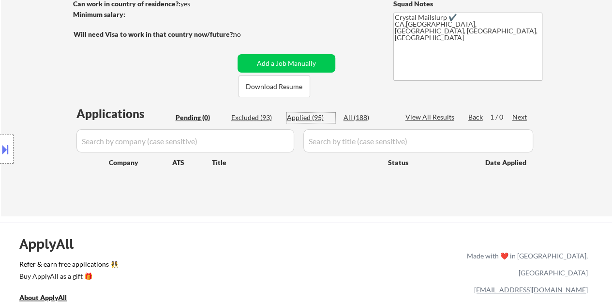
select select ""applied""
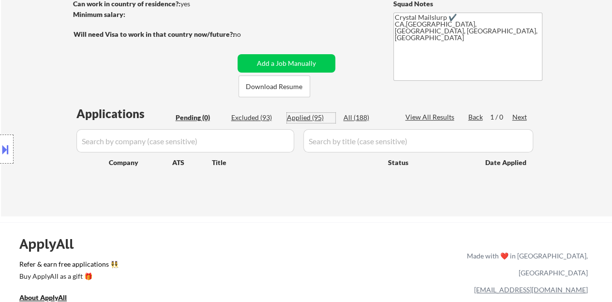
select select ""applied""
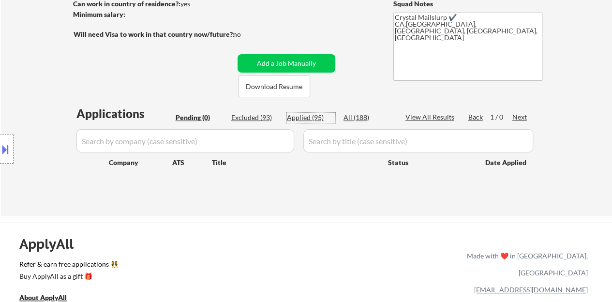
select select ""applied""
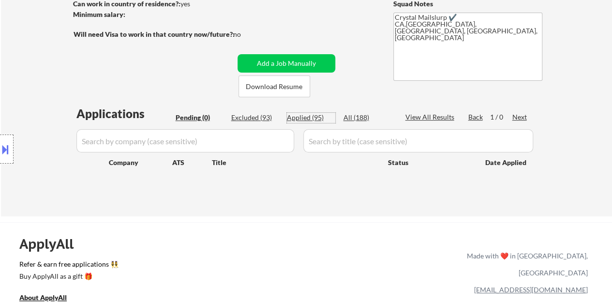
select select ""applied""
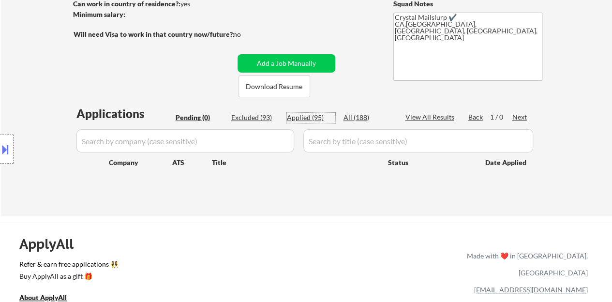
select select ""applied""
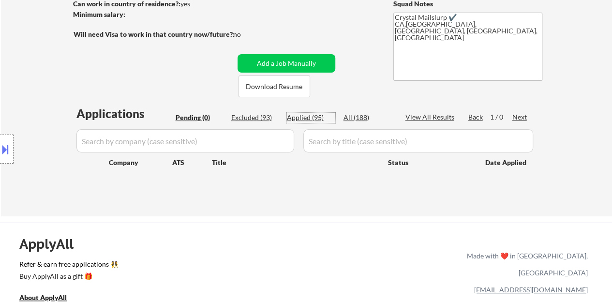
select select ""applied""
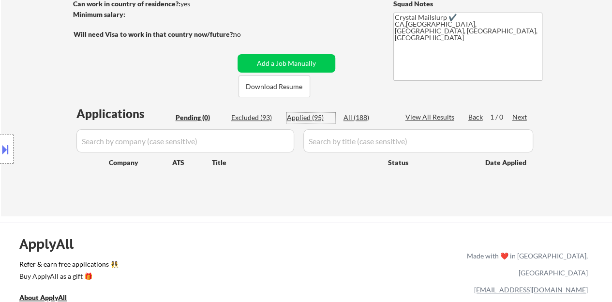
select select ""applied""
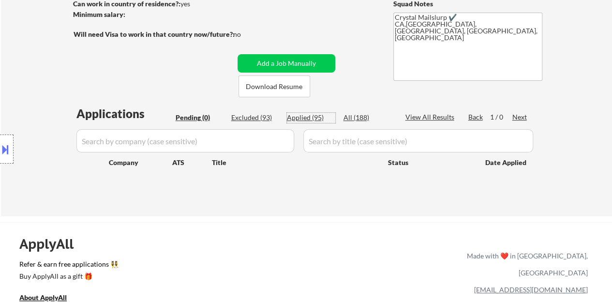
select select ""applied""
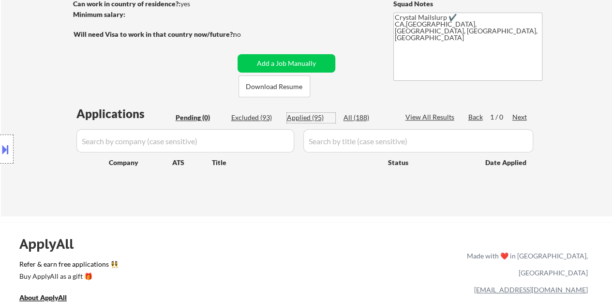
select select ""applied""
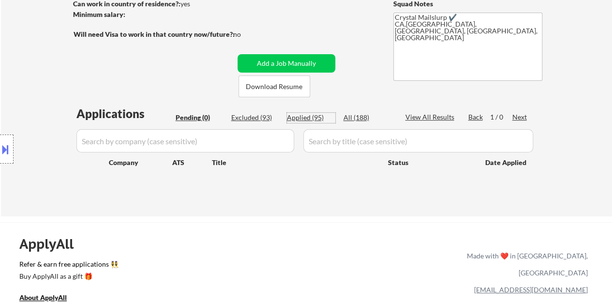
select select ""applied""
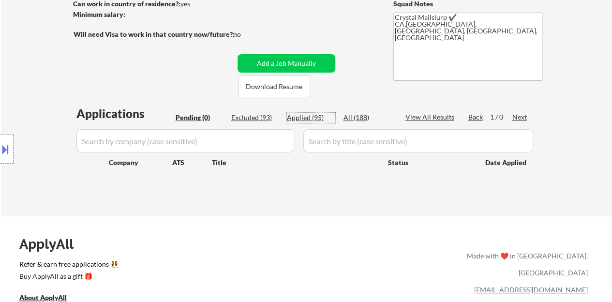
select select ""applied""
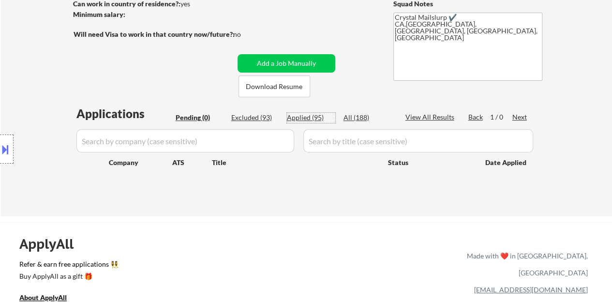
select select ""applied""
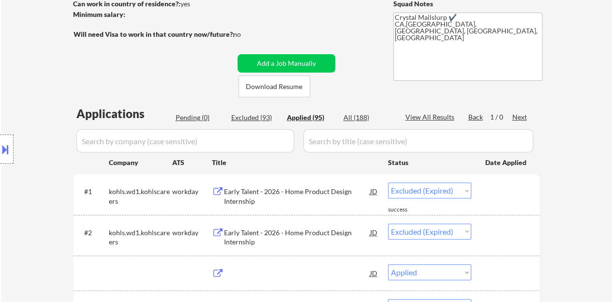
select select ""applied""
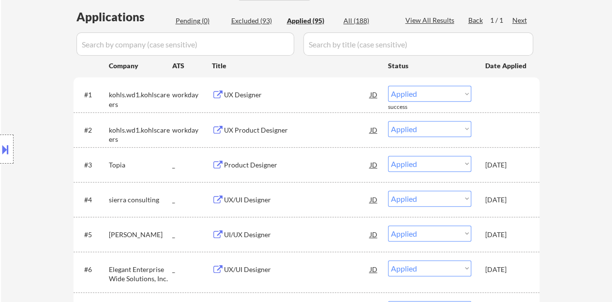
drag, startPoint x: 402, startPoint y: 76, endPoint x: 406, endPoint y: 73, distance: 5.2
click at [415, 22] on div "View All Results" at bounding box center [431, 20] width 52 height 10
drag, startPoint x: 514, startPoint y: 92, endPoint x: 525, endPoint y: 83, distance: 14.4
click at [517, 74] on div "Date Applied" at bounding box center [506, 65] width 43 height 17
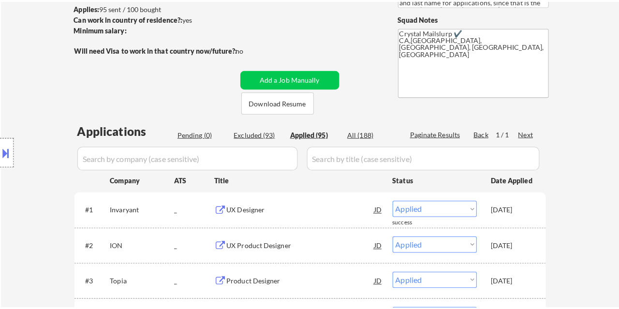
scroll to position [145, 0]
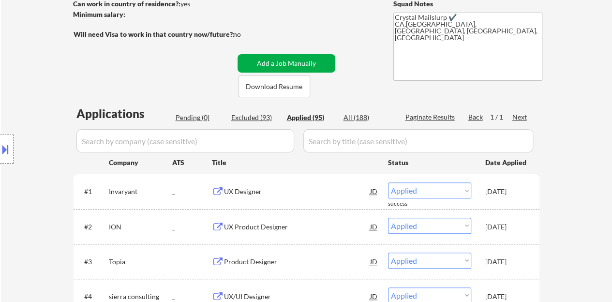
click at [257, 57] on button "Add a Job Manually" at bounding box center [287, 63] width 98 height 18
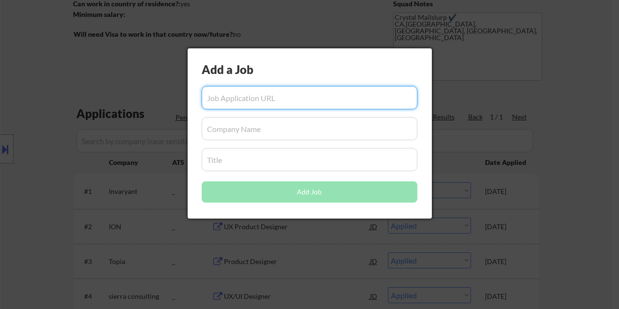
paste input "[URL][DOMAIN_NAME]"
type input "[URL][DOMAIN_NAME]"
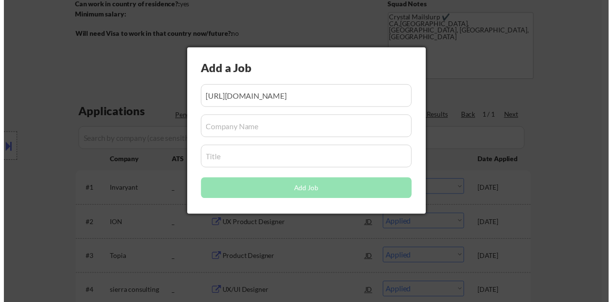
scroll to position [0, 0]
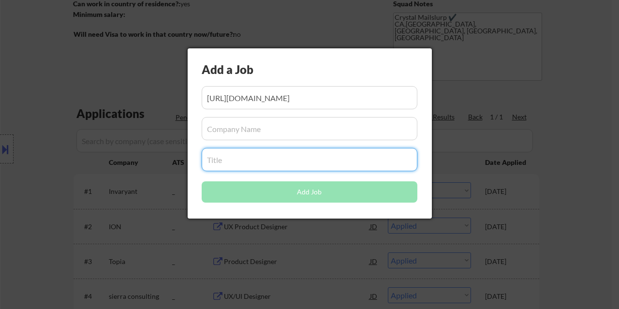
paste input "UX Designer"
type input "UX Designer"
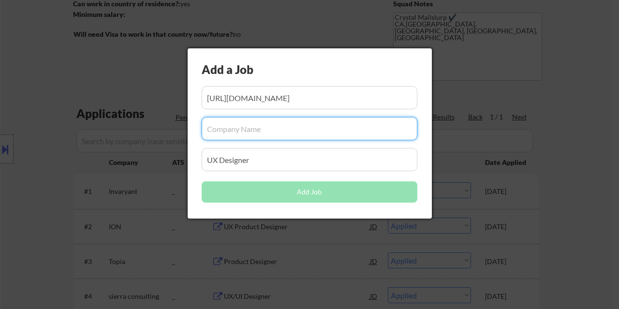
paste input "Fidelity TalentSource"
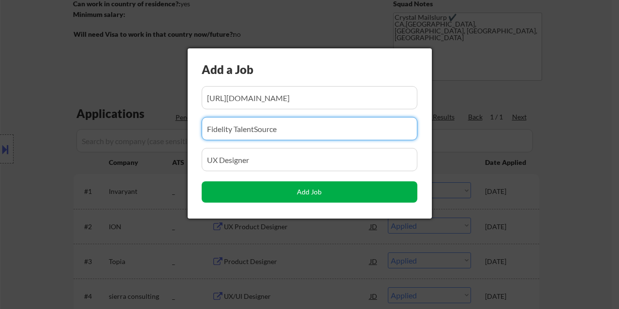
type input "Fidelity TalentSource"
click at [266, 194] on button "Add Job" at bounding box center [310, 191] width 216 height 21
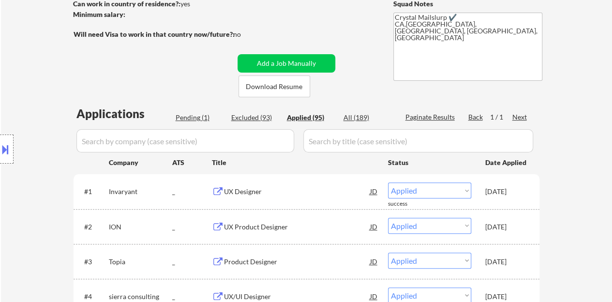
click at [194, 122] on div "Pending (1)" at bounding box center [200, 118] width 48 height 10
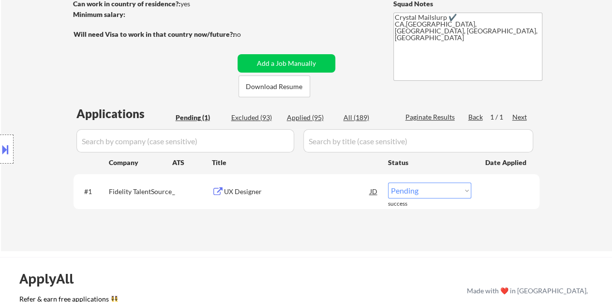
click at [408, 193] on select "Choose an option... Pending Applied Excluded (Questions) Excluded (Expired) Exc…" at bounding box center [429, 190] width 83 height 16
select select ""applied""
click at [388, 182] on select "Choose an option... Pending Applied Excluded (Questions) Excluded (Expired) Exc…" at bounding box center [429, 190] width 83 height 16
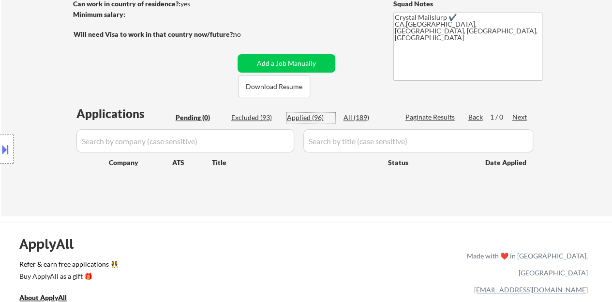
click at [302, 116] on div "Applied (96)" at bounding box center [311, 118] width 48 height 10
click at [304, 20] on div "← Return to /applysquad Mailslurp Inbox Job Search Builder [PERSON_NAME] User E…" at bounding box center [306, 51] width 483 height 315
select select ""applied""
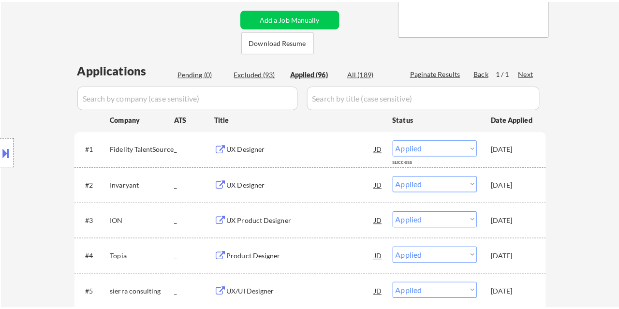
scroll to position [145, 0]
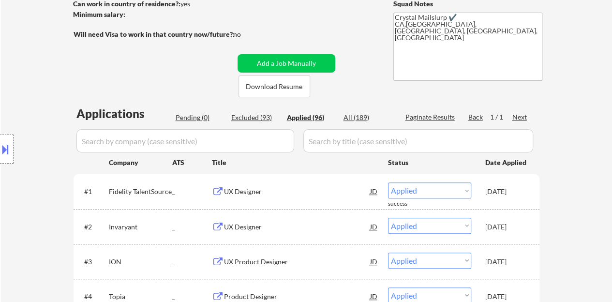
click at [271, 62] on button "Add a Job Manually" at bounding box center [287, 63] width 98 height 18
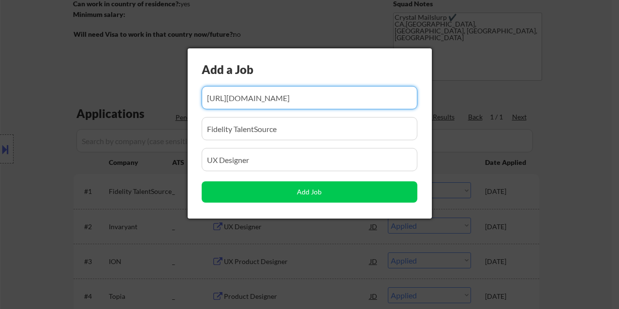
scroll to position [0, 1335]
click at [312, 109] on input "input" at bounding box center [310, 97] width 216 height 23
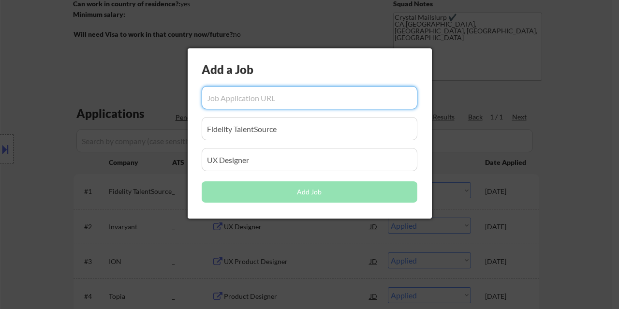
click at [303, 132] on input "input" at bounding box center [310, 128] width 216 height 23
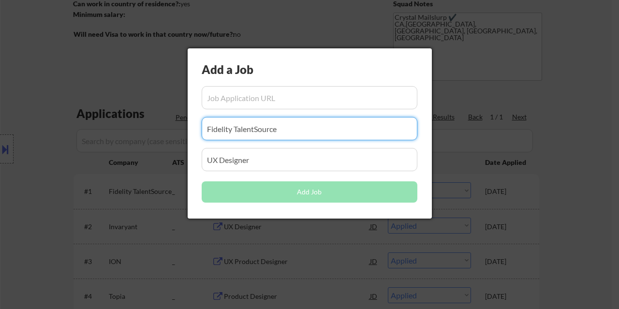
click at [303, 132] on input "input" at bounding box center [310, 128] width 216 height 23
click at [290, 153] on input "input" at bounding box center [310, 159] width 216 height 23
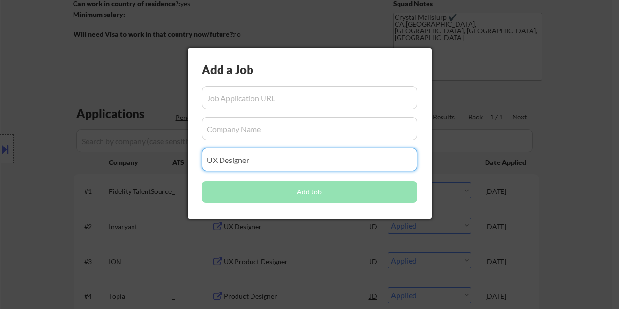
click at [290, 153] on input "input" at bounding box center [310, 159] width 216 height 23
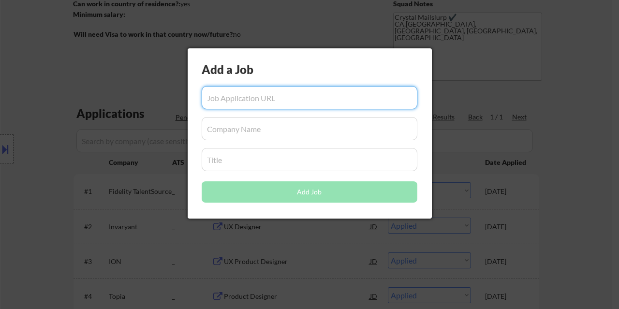
paste input "[URL][DOMAIN_NAME]"
type input "[URL][DOMAIN_NAME]"
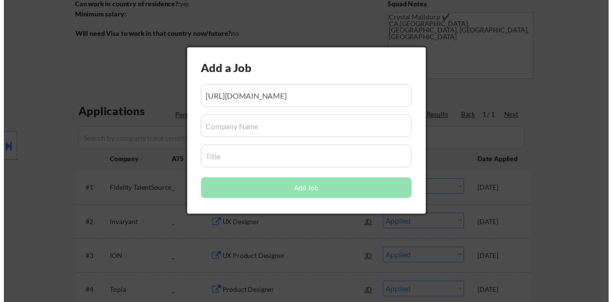
scroll to position [0, 0]
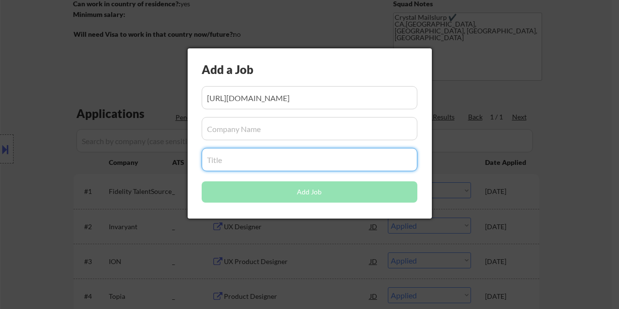
paste input "UI/UX Designer"
type input "UI/UX Designer"
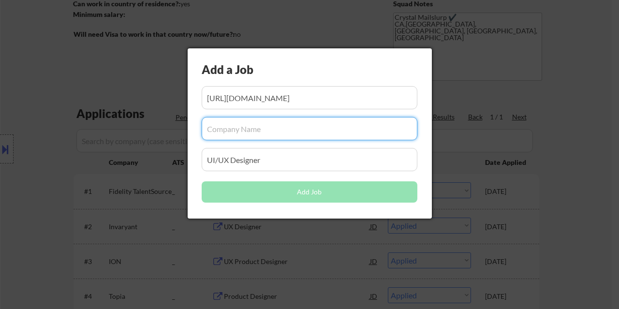
paste input "CACI"
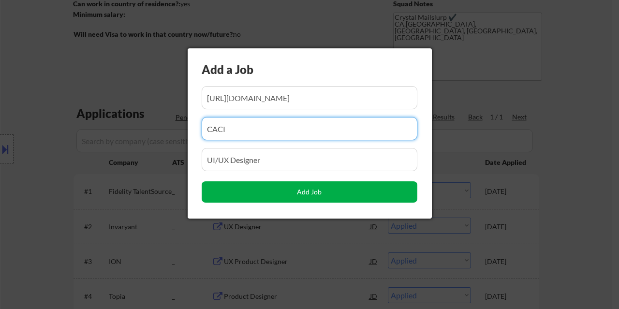
type input "CACI"
click at [284, 191] on button "Add Job" at bounding box center [310, 191] width 216 height 21
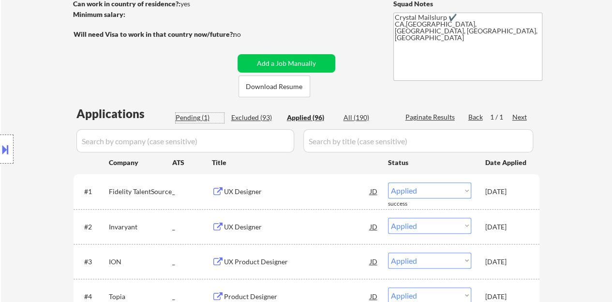
click at [184, 117] on div "Pending (1)" at bounding box center [200, 118] width 48 height 10
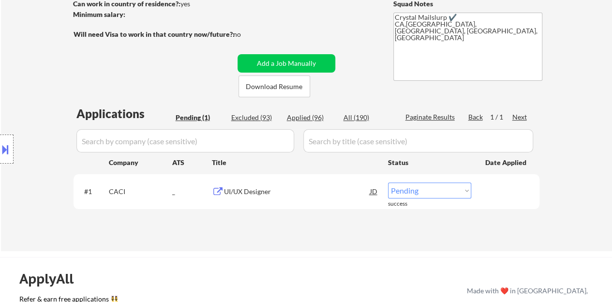
click at [416, 191] on select "Choose an option... Pending Applied Excluded (Questions) Excluded (Expired) Exc…" at bounding box center [429, 190] width 83 height 16
select select ""applied""
click at [388, 182] on select "Choose an option... Pending Applied Excluded (Questions) Excluded (Expired) Exc…" at bounding box center [429, 190] width 83 height 16
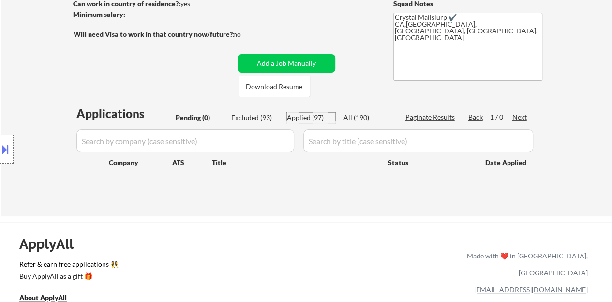
drag, startPoint x: 308, startPoint y: 120, endPoint x: 372, endPoint y: 118, distance: 63.9
click at [308, 120] on div "Applied (97)" at bounding box center [311, 118] width 48 height 10
click at [314, 118] on div "Applied (97)" at bounding box center [311, 118] width 48 height 10
select select ""applied""
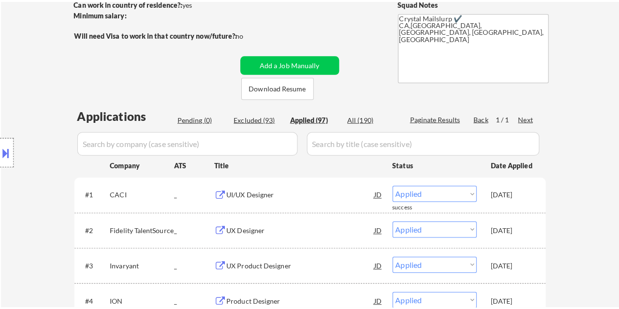
scroll to position [194, 0]
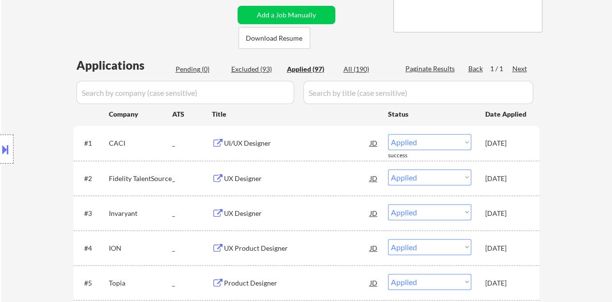
click at [289, 8] on button "Add a Job Manually" at bounding box center [287, 15] width 98 height 18
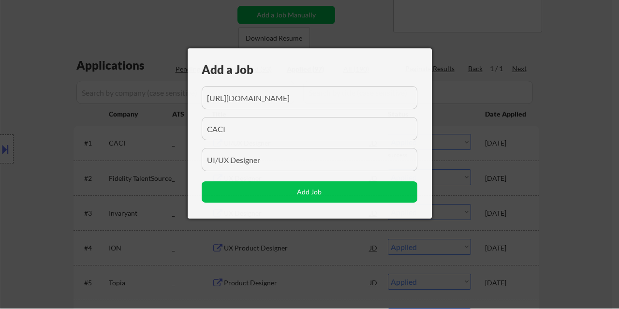
scroll to position [0, 1286]
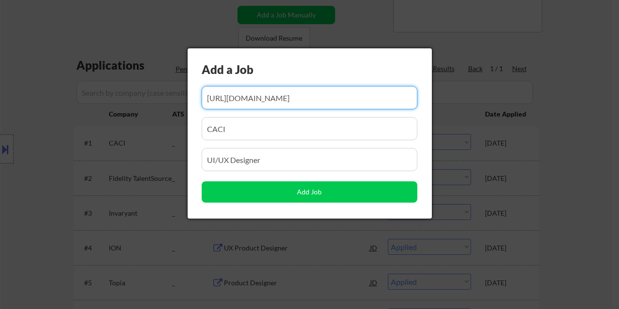
click at [370, 99] on input "input" at bounding box center [310, 97] width 216 height 23
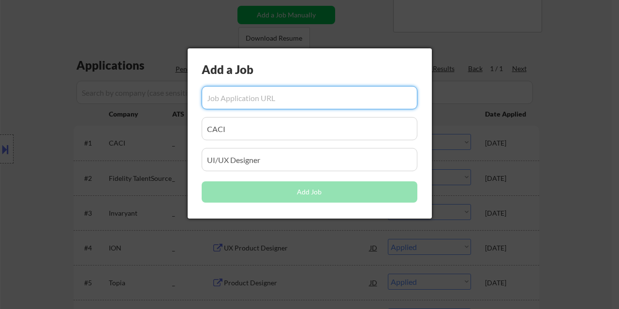
scroll to position [0, 0]
click at [338, 137] on input "input" at bounding box center [310, 128] width 216 height 23
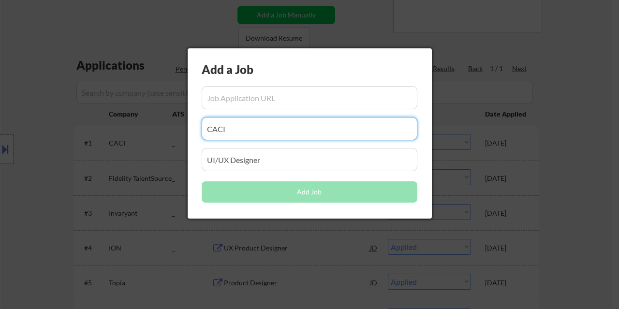
click at [338, 137] on input "input" at bounding box center [310, 128] width 216 height 23
click at [323, 160] on input "input" at bounding box center [310, 159] width 216 height 23
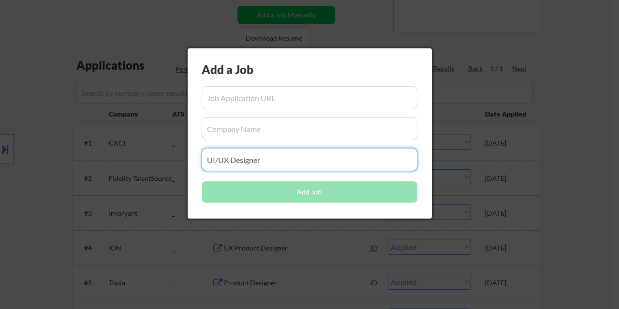
click at [323, 160] on input "input" at bounding box center [310, 159] width 216 height 23
click at [214, 95] on input "input" at bounding box center [310, 97] width 216 height 23
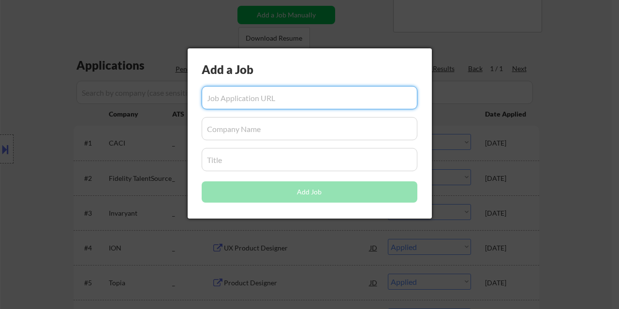
paste input "[URL][DOMAIN_NAME]"
type input "[URL][DOMAIN_NAME]"
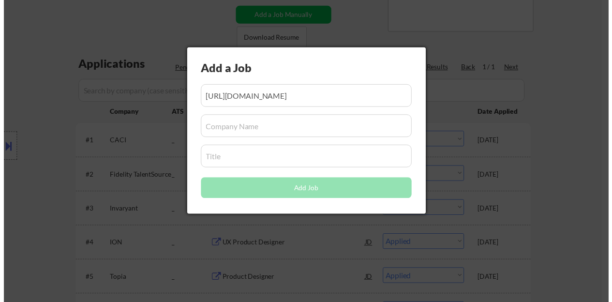
scroll to position [0, 0]
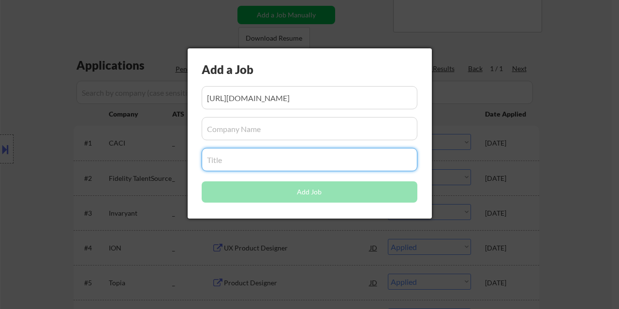
paste input "UX/UI Designer"
type input "UX/UI Designer"
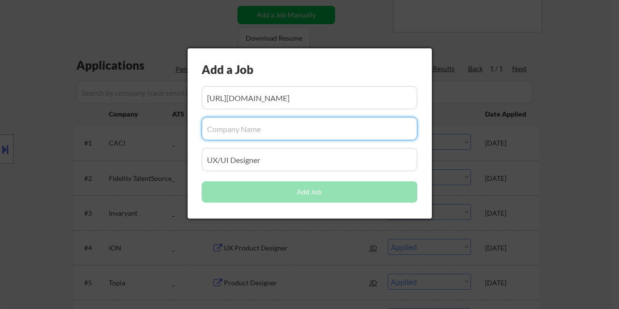
paste input "Outcode Software"
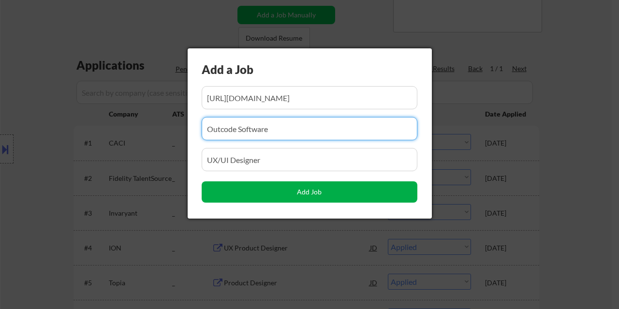
type input "Outcode Software"
click at [231, 190] on button "Add Job" at bounding box center [310, 191] width 216 height 21
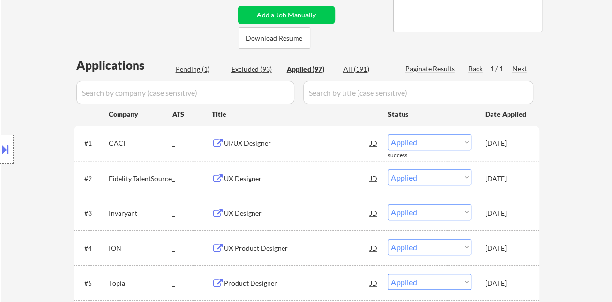
click at [201, 68] on div "Pending (1)" at bounding box center [200, 69] width 48 height 10
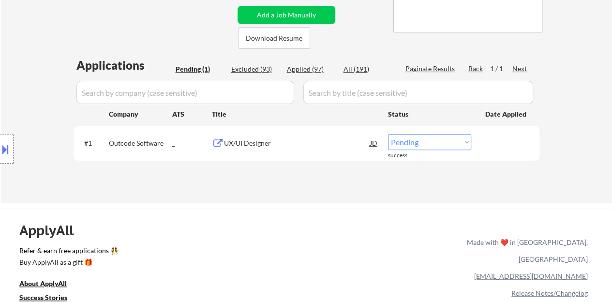
click at [432, 148] on select "Choose an option... Pending Applied Excluded (Questions) Excluded (Expired) Exc…" at bounding box center [429, 142] width 83 height 16
select select ""applied""
click at [388, 134] on select "Choose an option... Pending Applied Excluded (Questions) Excluded (Expired) Exc…" at bounding box center [429, 142] width 83 height 16
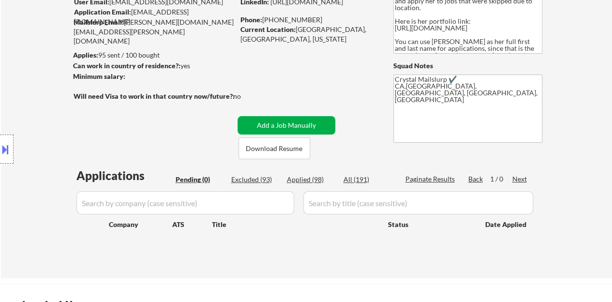
scroll to position [97, 0]
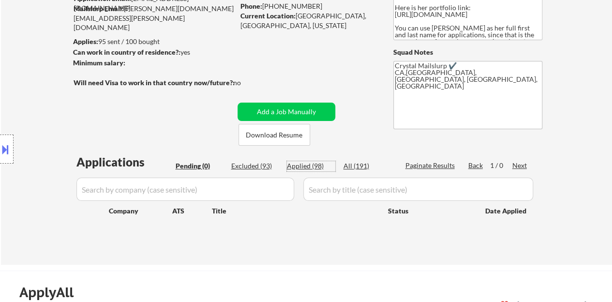
click at [312, 168] on div "Applied (98)" at bounding box center [311, 166] width 48 height 10
select select ""applied""
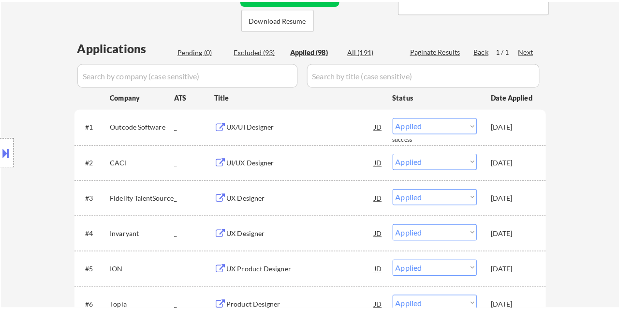
scroll to position [194, 0]
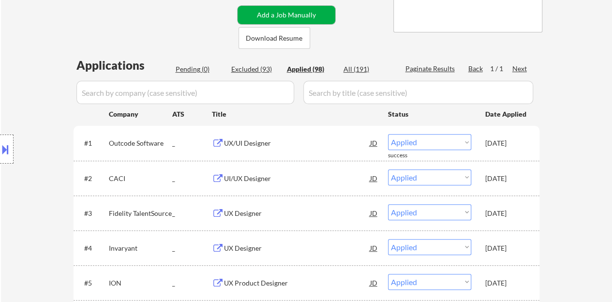
click at [306, 17] on button "Add a Job Manually" at bounding box center [287, 15] width 98 height 18
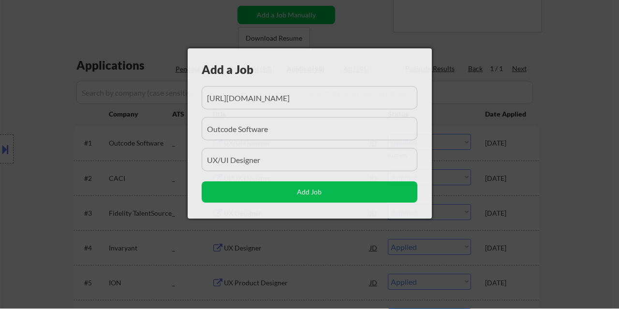
scroll to position [0, 1358]
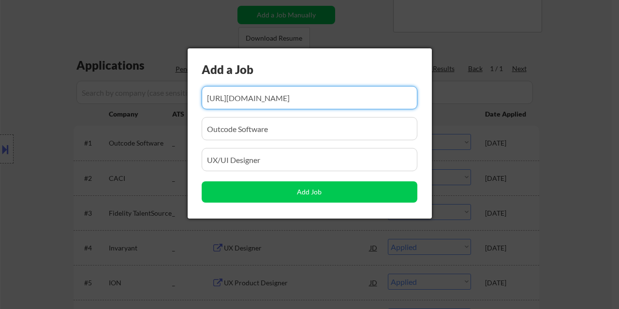
click at [282, 94] on input "input" at bounding box center [310, 97] width 216 height 23
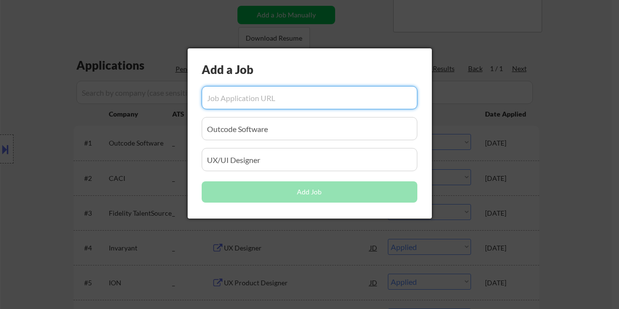
scroll to position [0, 0]
click at [271, 121] on input "input" at bounding box center [310, 128] width 216 height 23
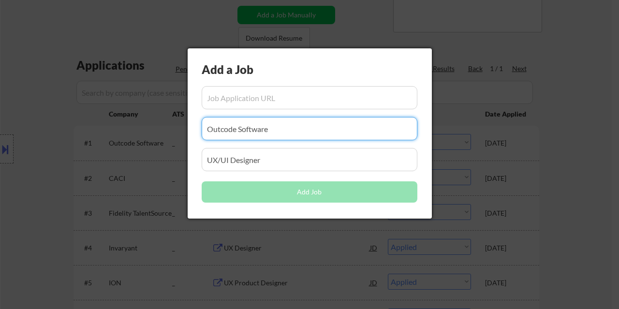
click at [271, 121] on input "input" at bounding box center [310, 128] width 216 height 23
click at [254, 162] on input "input" at bounding box center [310, 159] width 216 height 23
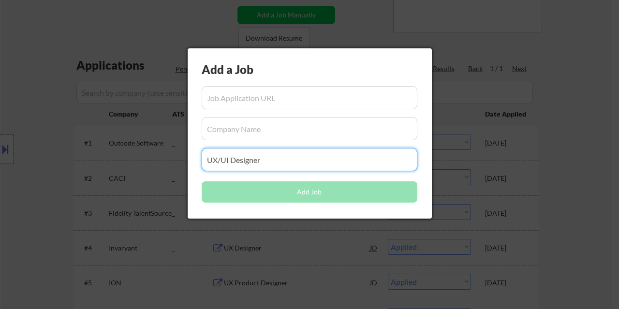
click at [254, 162] on input "input" at bounding box center [310, 159] width 216 height 23
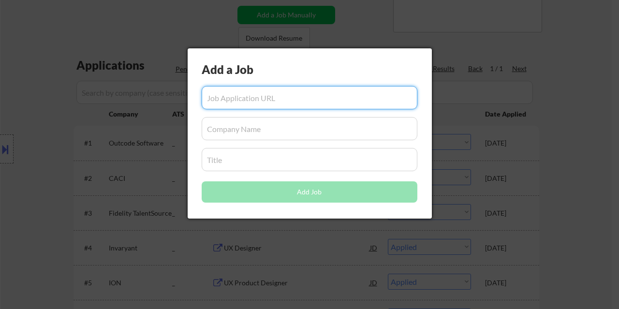
paste input "[URL][DOMAIN_NAME]"
type input "[URL][DOMAIN_NAME]"
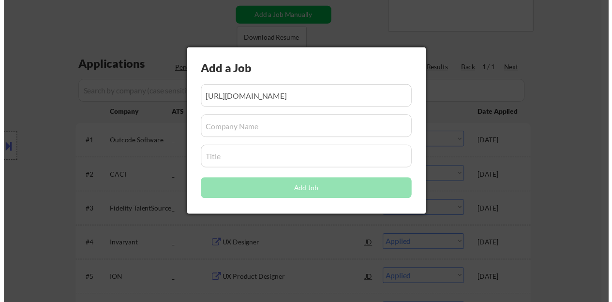
scroll to position [0, 0]
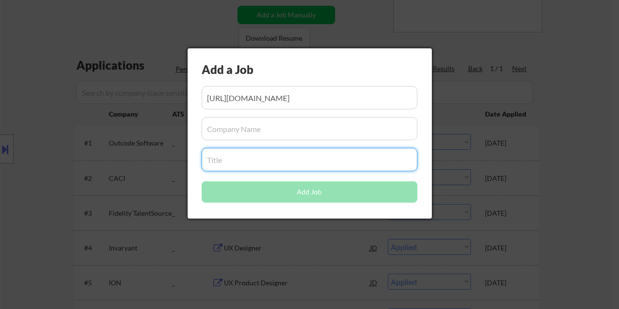
paste input "UI/UX Designer"
type input "UI/UX Designer"
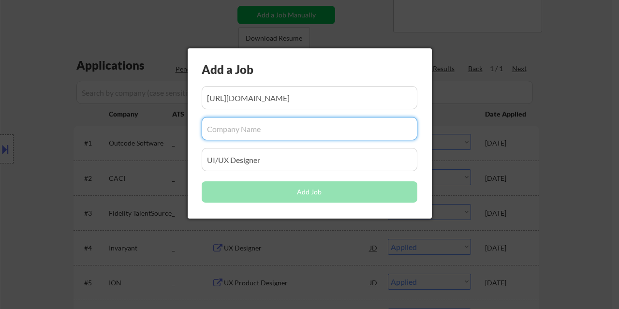
paste input "NextGen | GTA Telecom"
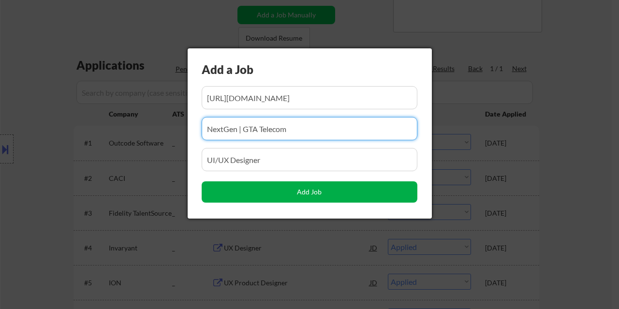
type input "NextGen | GTA Telecom"
click at [239, 195] on button "Add Job" at bounding box center [310, 191] width 216 height 21
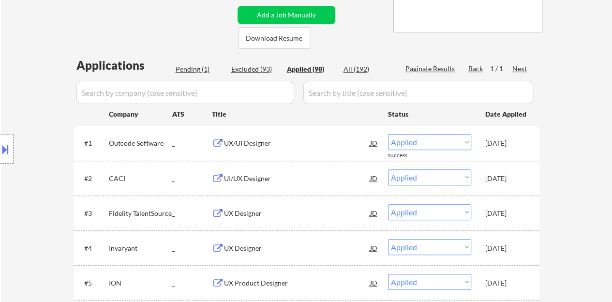
click at [182, 71] on div "Pending (1)" at bounding box center [200, 69] width 48 height 10
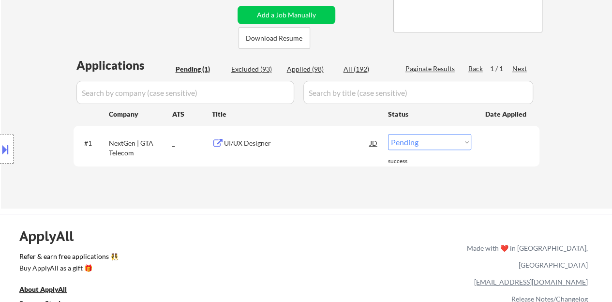
drag, startPoint x: 409, startPoint y: 140, endPoint x: 412, endPoint y: 147, distance: 7.4
click at [409, 140] on select "Choose an option... Pending Applied Excluded (Questions) Excluded (Expired) Exc…" at bounding box center [429, 142] width 83 height 16
select select ""applied""
click at [388, 134] on select "Choose an option... Pending Applied Excluded (Questions) Excluded (Expired) Exc…" at bounding box center [429, 142] width 83 height 16
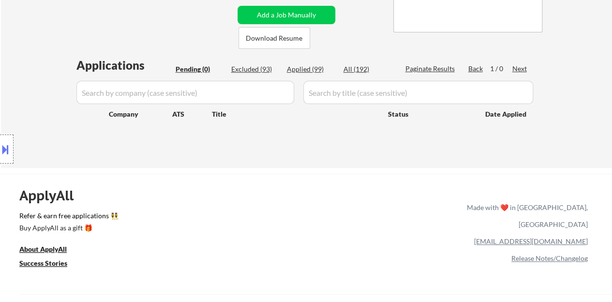
scroll to position [97, 0]
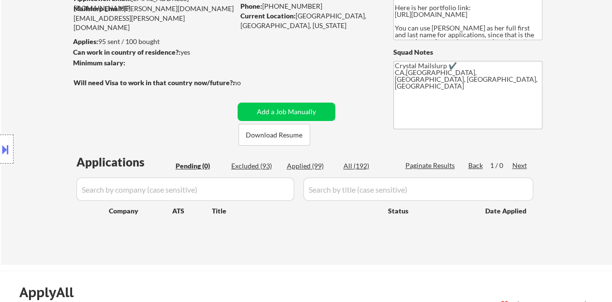
click at [108, 129] on div "Location Inclusions: country:[GEOGRAPHIC_DATA]" at bounding box center [86, 149] width 173 height 179
click at [318, 168] on div "Applied (99)" at bounding box center [311, 166] width 48 height 10
click at [310, 72] on div "← Return to /applysquad Mailslurp Inbox Job Search Builder [PERSON_NAME] User E…" at bounding box center [306, 99] width 483 height 315
select select ""applied""
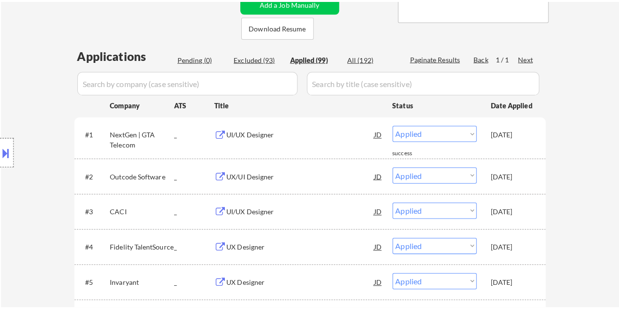
scroll to position [194, 0]
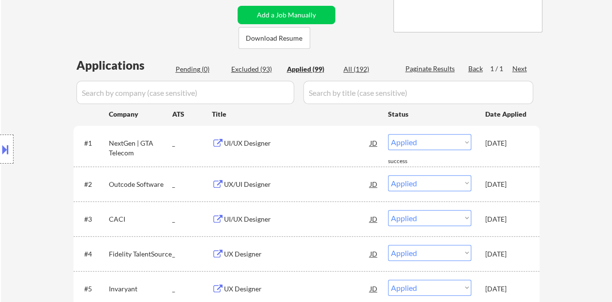
click at [307, 12] on button "Add a Job Manually" at bounding box center [287, 15] width 98 height 18
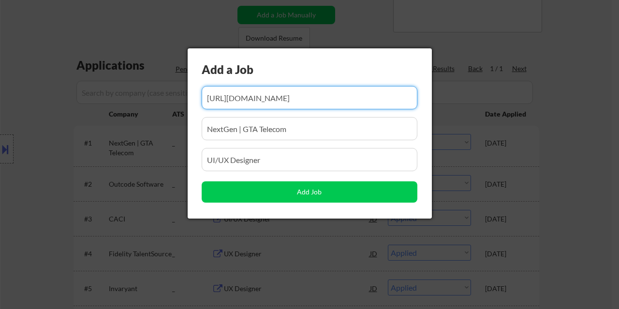
scroll to position [0, 1368]
click at [281, 87] on div "Add a Job Add Job" at bounding box center [310, 133] width 244 height 170
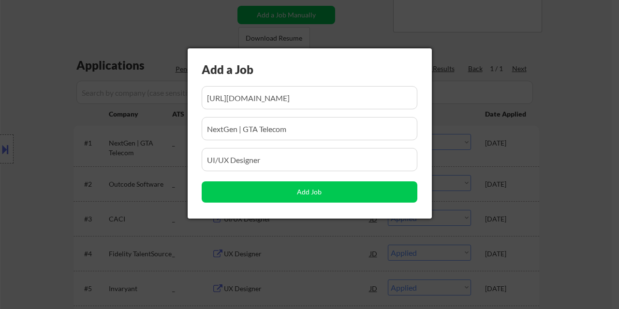
scroll to position [0, 0]
click at [281, 97] on input "input" at bounding box center [310, 97] width 216 height 23
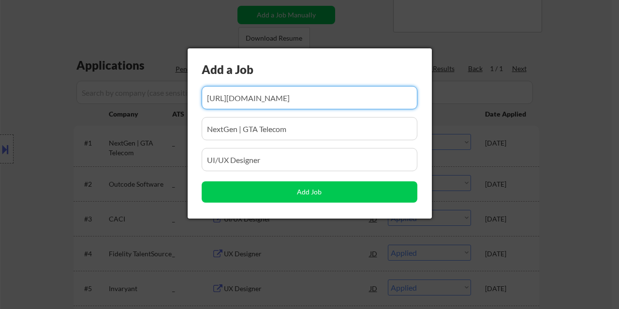
click at [281, 97] on input "input" at bounding box center [310, 97] width 216 height 23
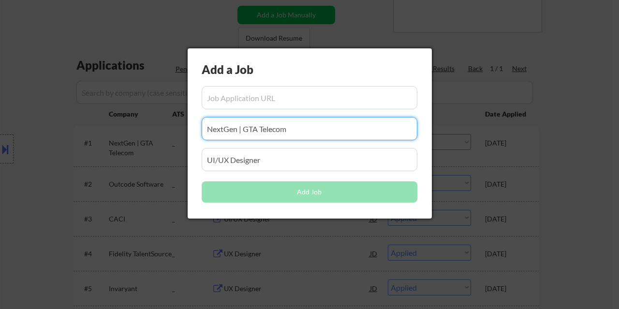
click at [271, 132] on input "input" at bounding box center [310, 128] width 216 height 23
click at [265, 163] on input "input" at bounding box center [310, 159] width 216 height 23
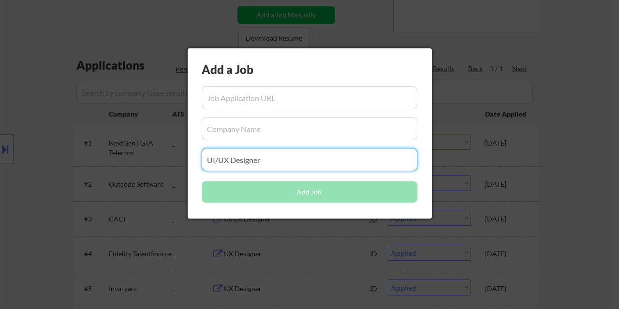
click at [265, 163] on input "input" at bounding box center [310, 159] width 216 height 23
type input "UI/UX"
click at [287, 156] on input "input" at bounding box center [310, 159] width 216 height 23
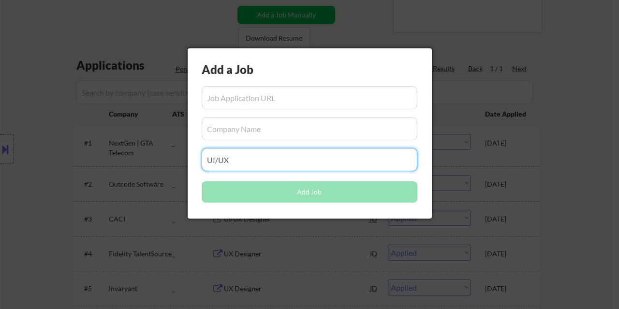
click at [287, 156] on input "input" at bounding box center [310, 159] width 216 height 23
click at [231, 106] on input "input" at bounding box center [310, 97] width 216 height 23
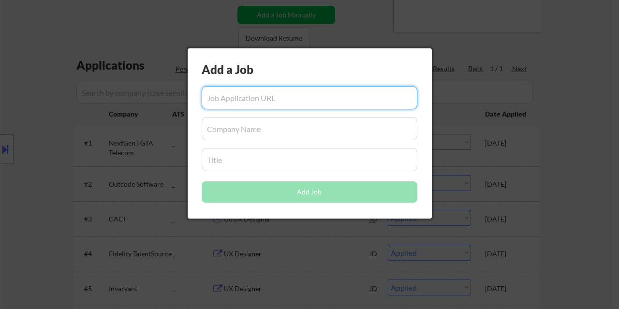
paste input "[URL][DOMAIN_NAME]"
type input "[URL][DOMAIN_NAME]"
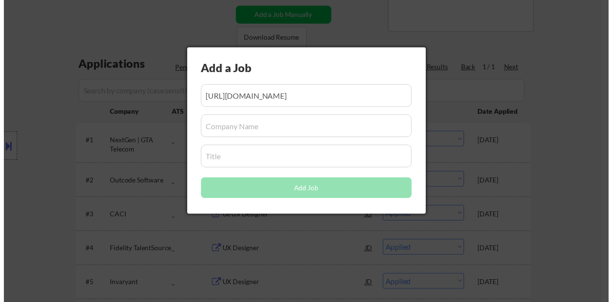
scroll to position [0, 0]
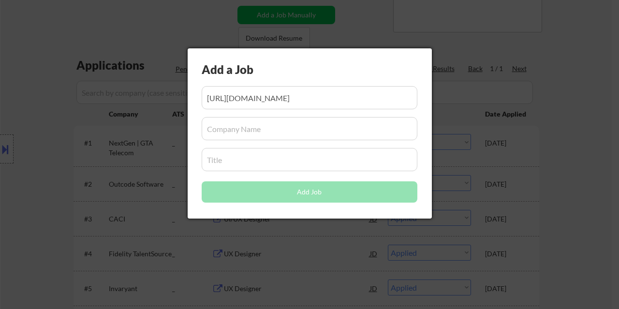
click at [222, 157] on input "input" at bounding box center [310, 159] width 216 height 23
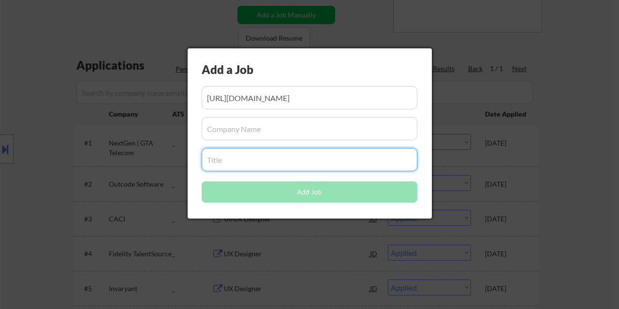
paste input "UI/UX Designer"
type input "UI/UX Designer"
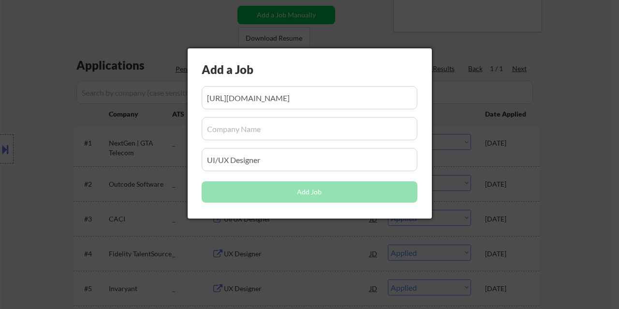
click at [255, 126] on input "input" at bounding box center [310, 128] width 216 height 23
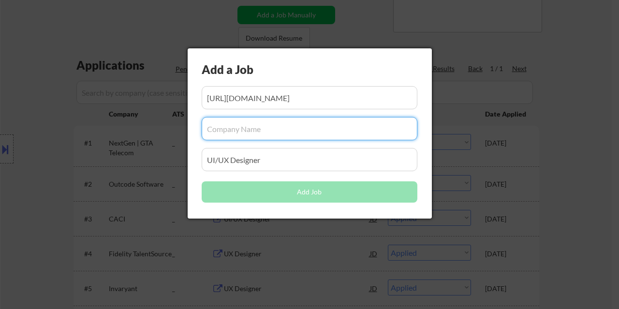
paste input "Streamline Vrs Llc"
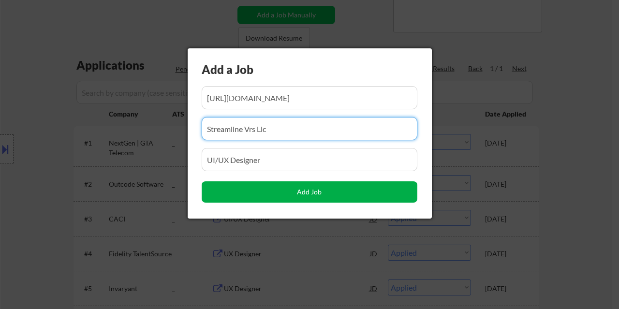
type input "Streamline Vrs Llc"
click at [290, 191] on button "Add Job" at bounding box center [310, 191] width 216 height 21
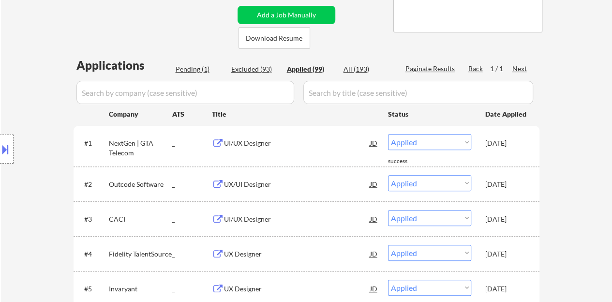
click at [197, 69] on div "Pending (1)" at bounding box center [200, 69] width 48 height 10
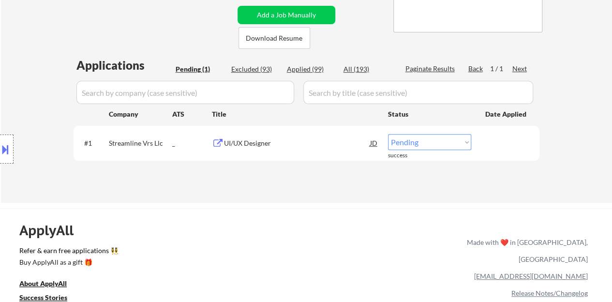
click at [436, 143] on select "Choose an option... Pending Applied Excluded (Questions) Excluded (Expired) Exc…" at bounding box center [429, 142] width 83 height 16
select select ""applied""
click at [388, 134] on select "Choose an option... Pending Applied Excluded (Questions) Excluded (Expired) Exc…" at bounding box center [429, 142] width 83 height 16
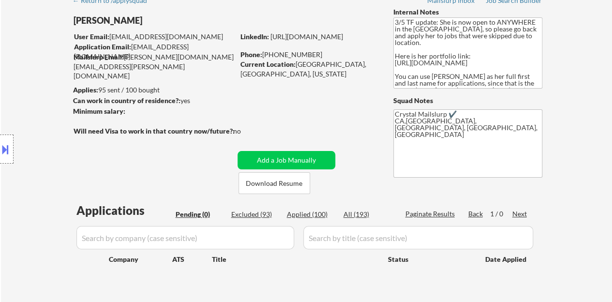
scroll to position [97, 0]
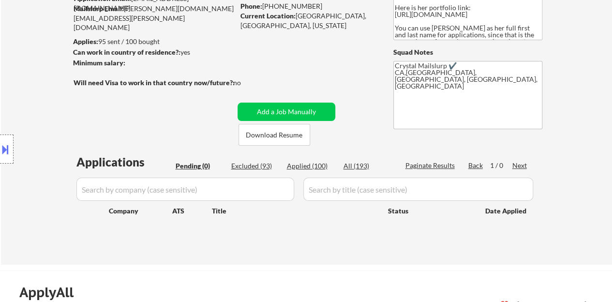
click at [103, 106] on div "Location Inclusions: country:[GEOGRAPHIC_DATA]" at bounding box center [86, 149] width 173 height 179
click at [323, 163] on div "Applied (100)" at bounding box center [311, 166] width 48 height 10
select select ""applied""
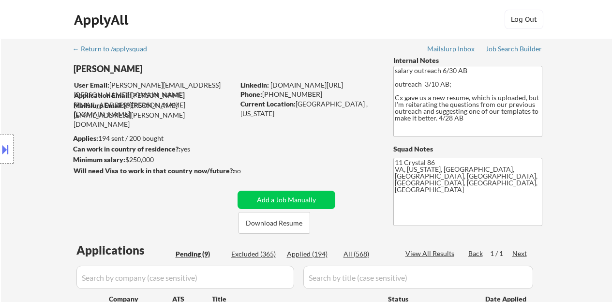
select select ""pending""
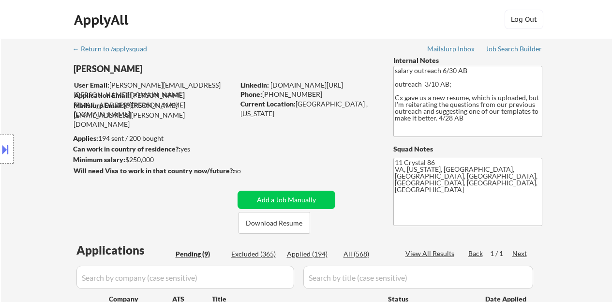
select select ""pending""
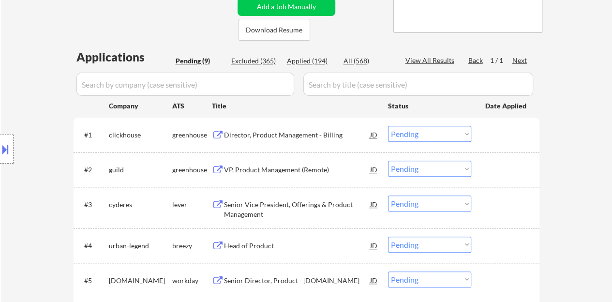
scroll to position [194, 0]
